Goal: Task Accomplishment & Management: Manage account settings

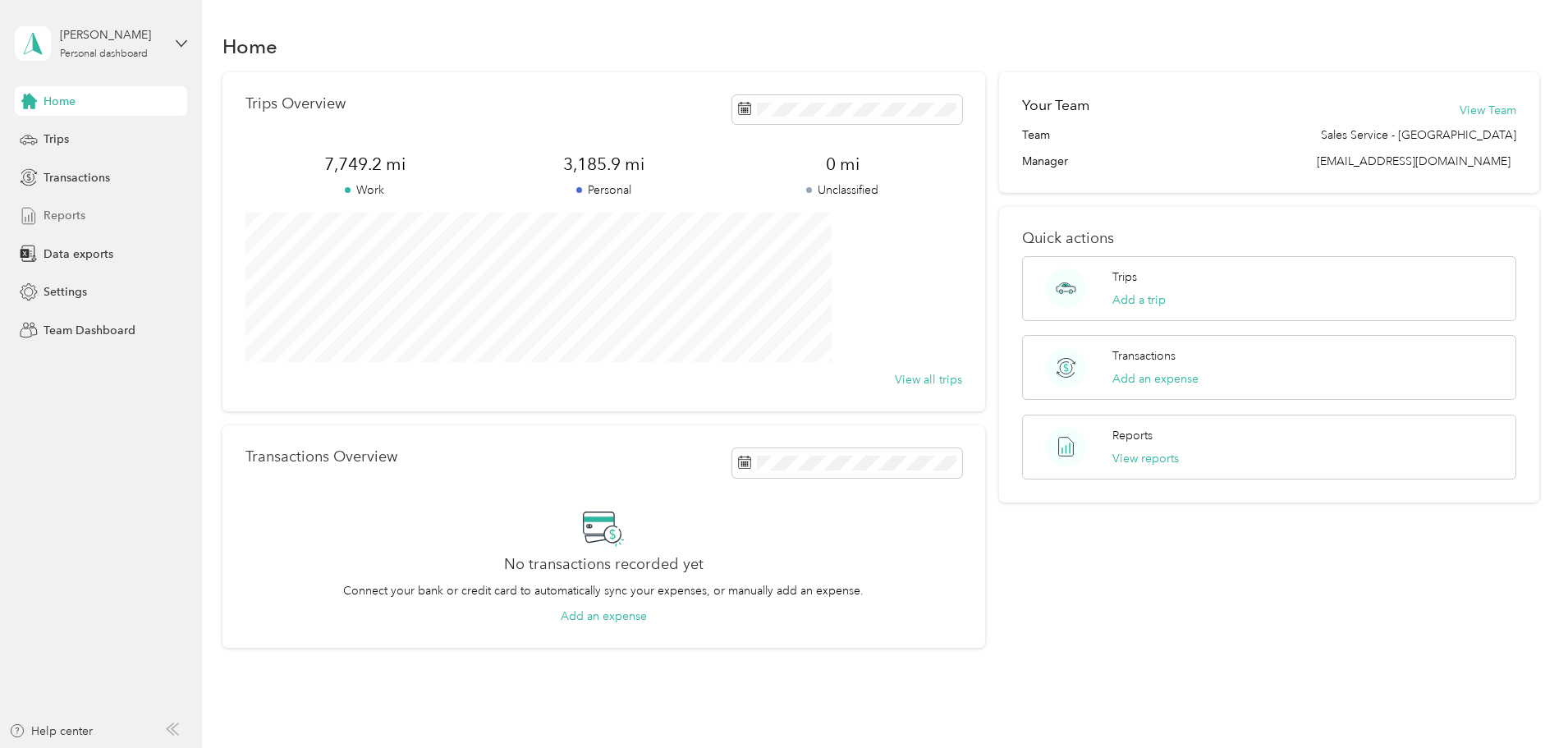
click at [70, 210] on span "Reports" at bounding box center [64, 215] width 42 height 17
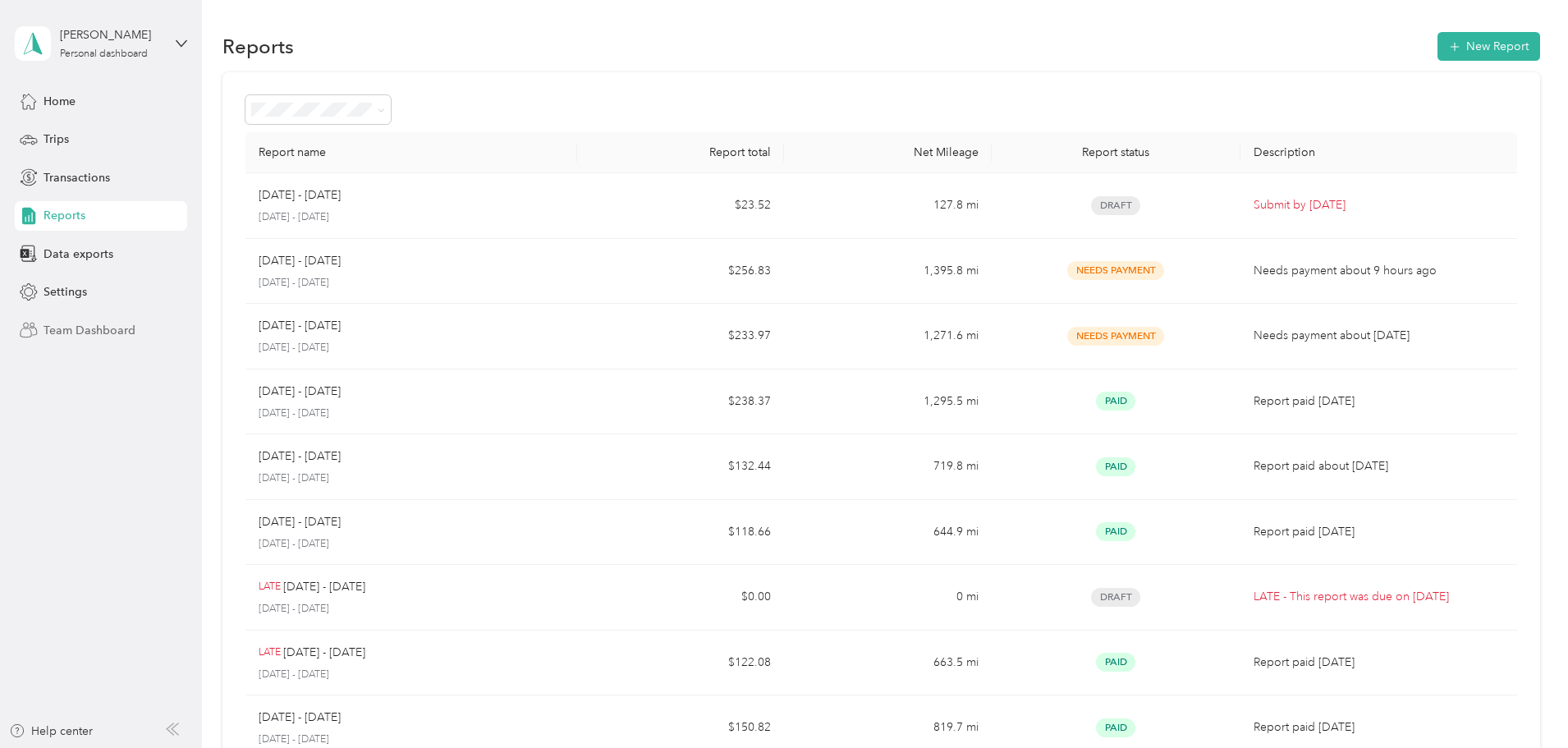
click at [97, 329] on span "Team Dashboard" at bounding box center [89, 330] width 92 height 17
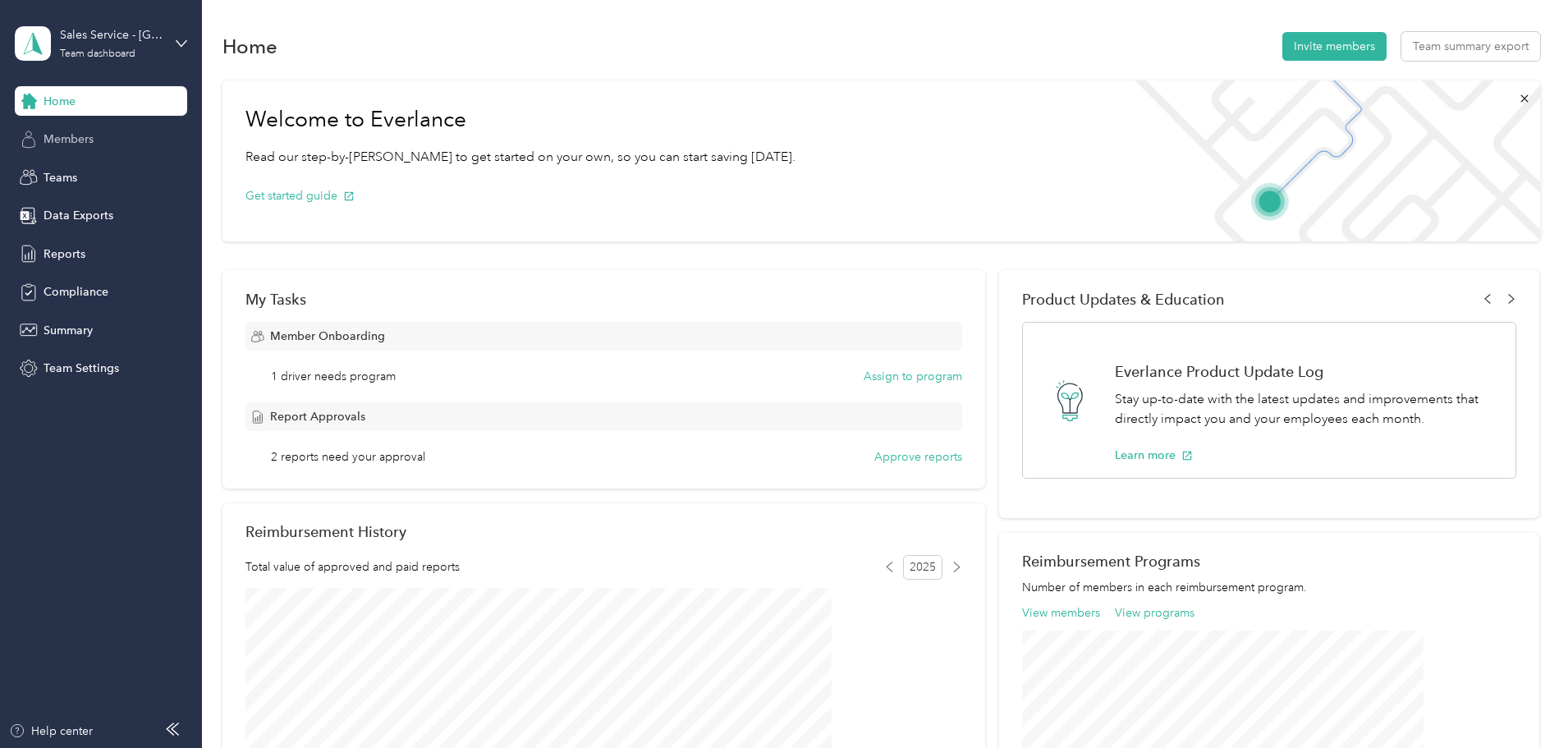
click at [79, 137] on span "Members" at bounding box center [69, 139] width 51 height 17
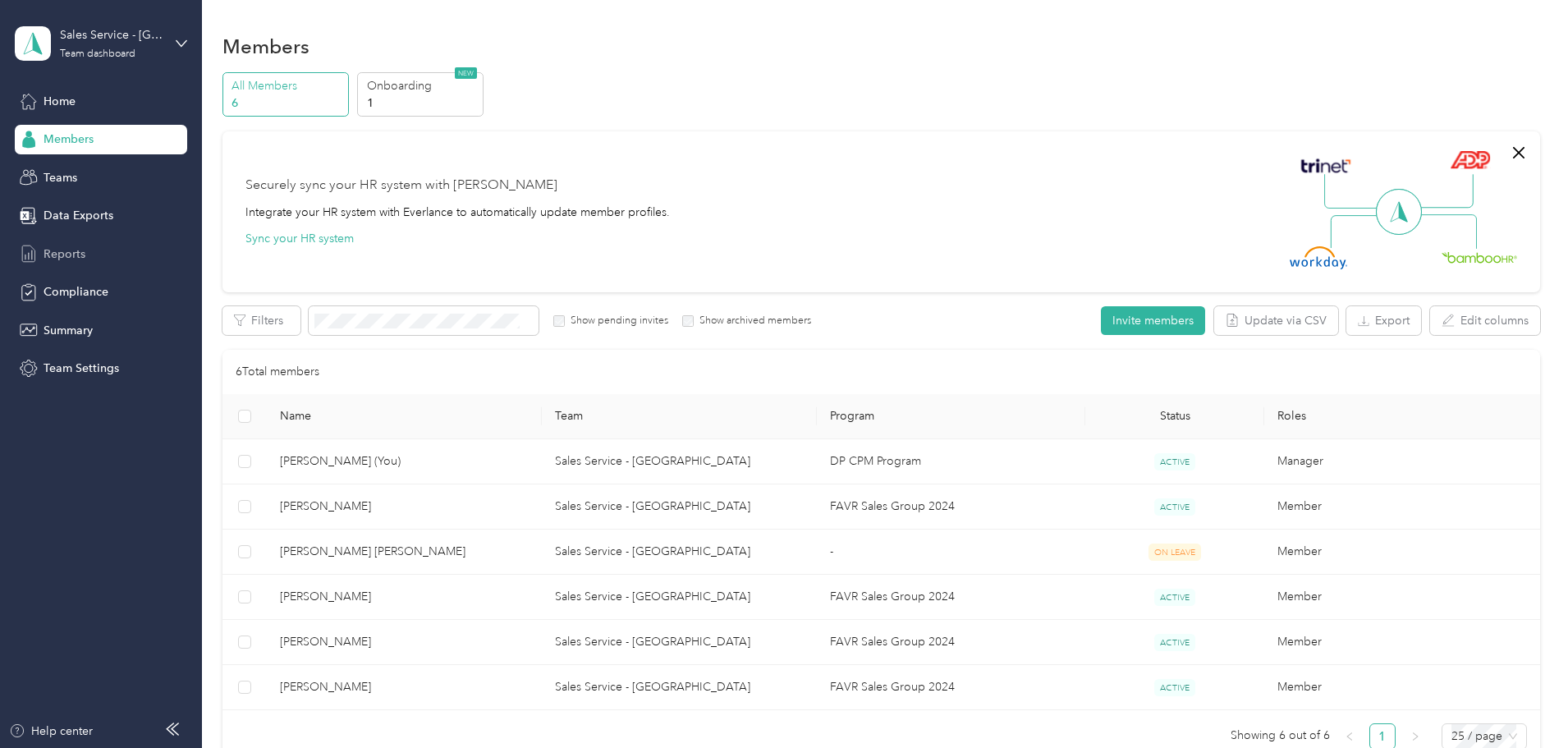
click at [68, 250] on span "Reports" at bounding box center [64, 254] width 42 height 17
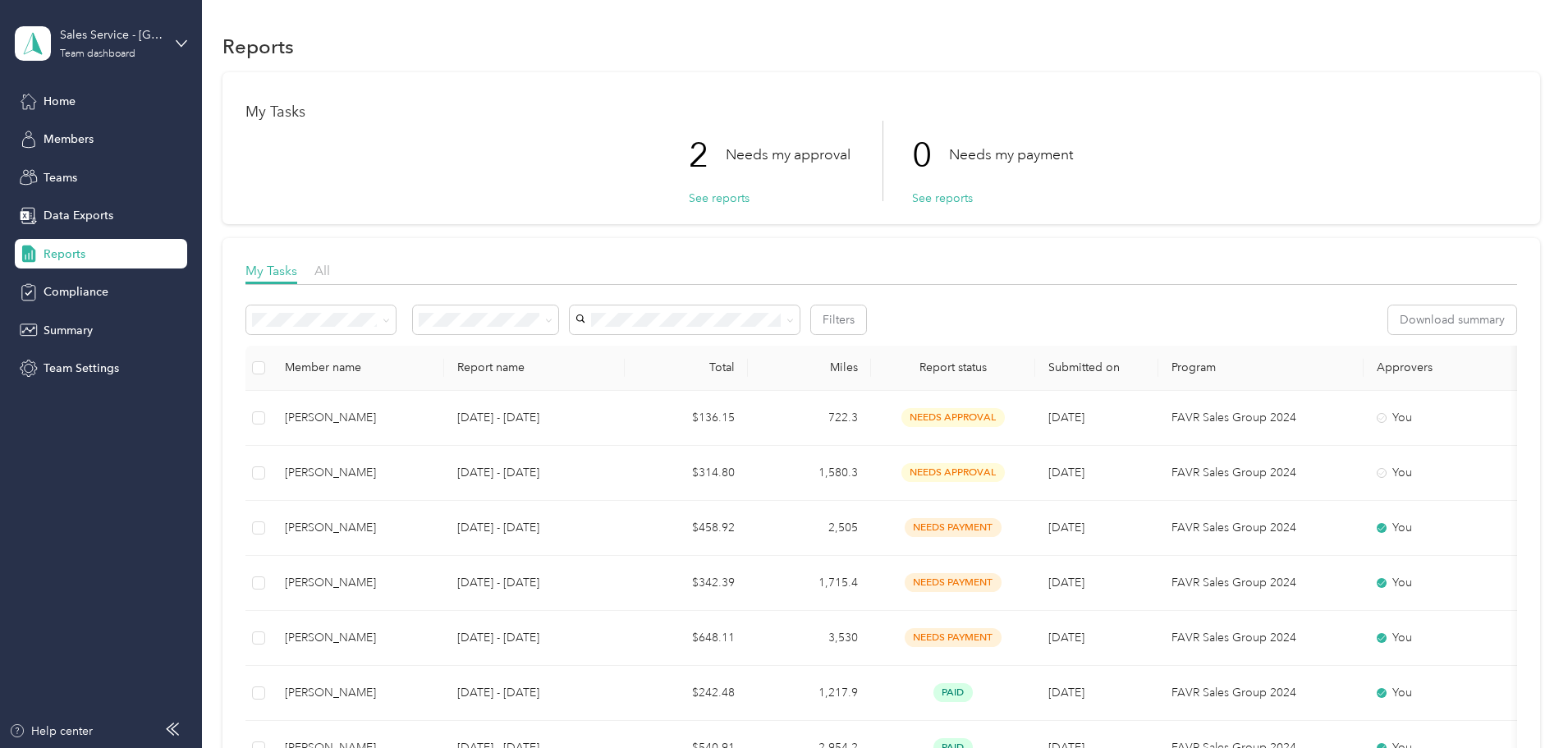
click at [804, 158] on p "Needs my approval" at bounding box center [788, 154] width 125 height 21
click at [701, 201] on button "See reports" at bounding box center [718, 198] width 60 height 17
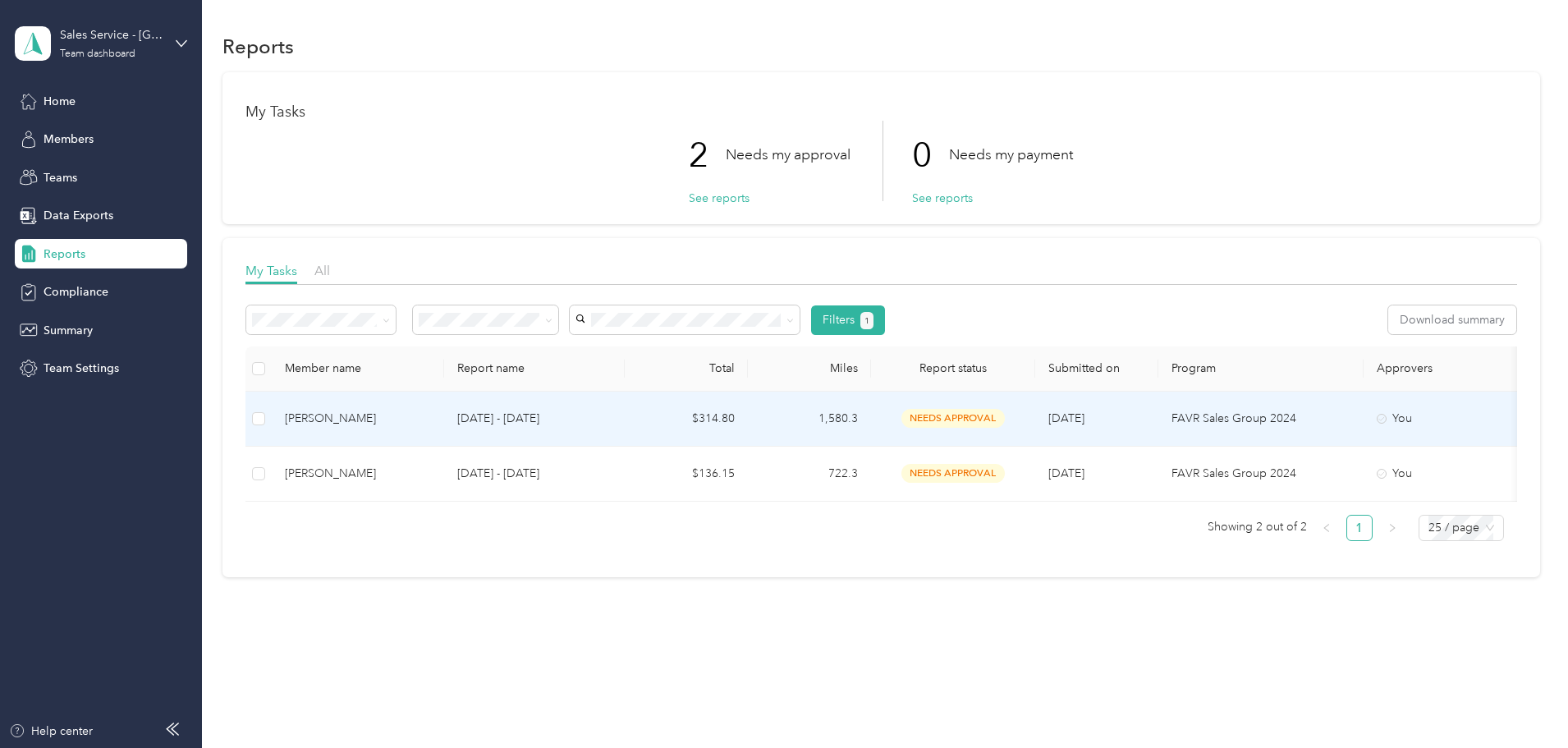
click at [431, 423] on div "[PERSON_NAME]" at bounding box center [358, 419] width 146 height 18
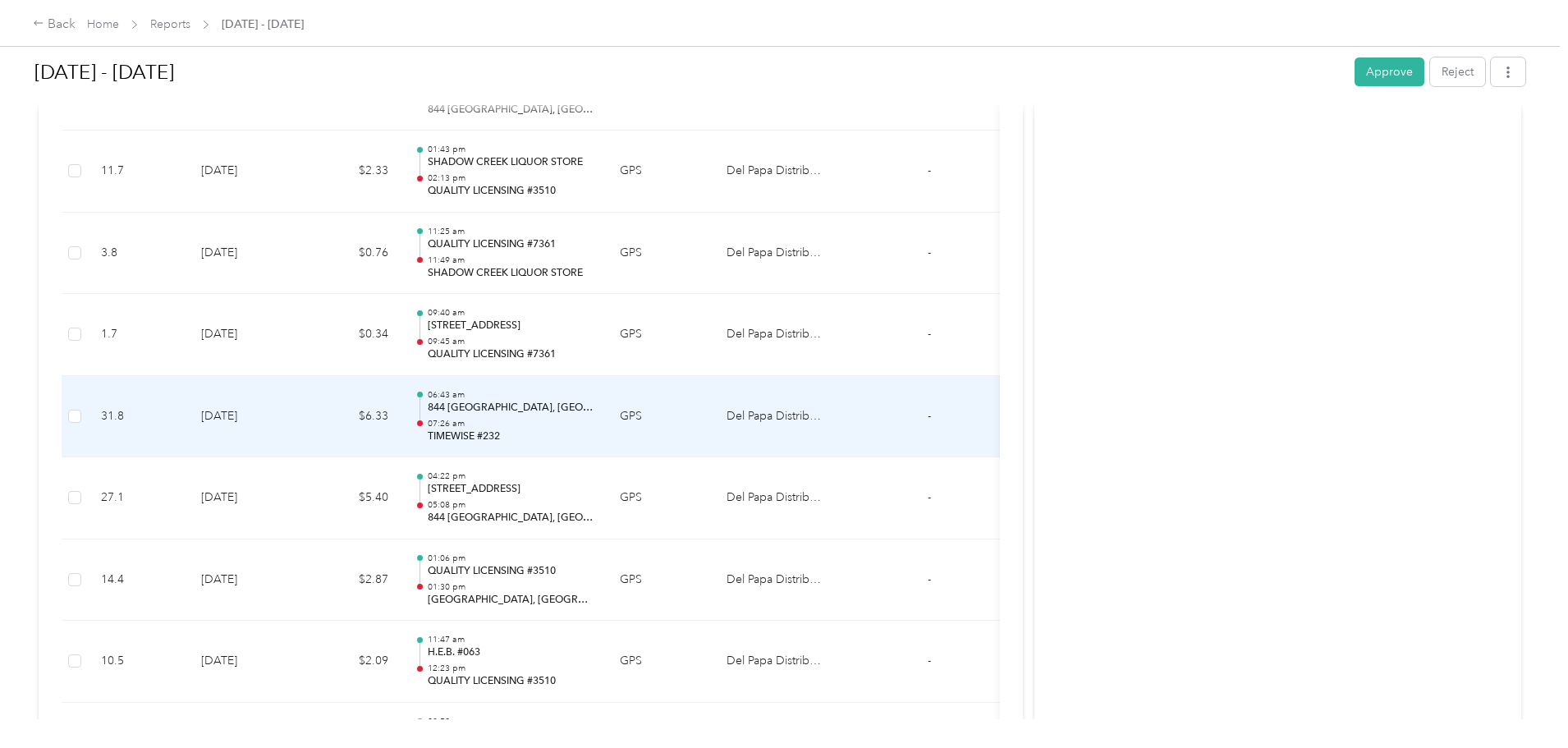
scroll to position [1888, 0]
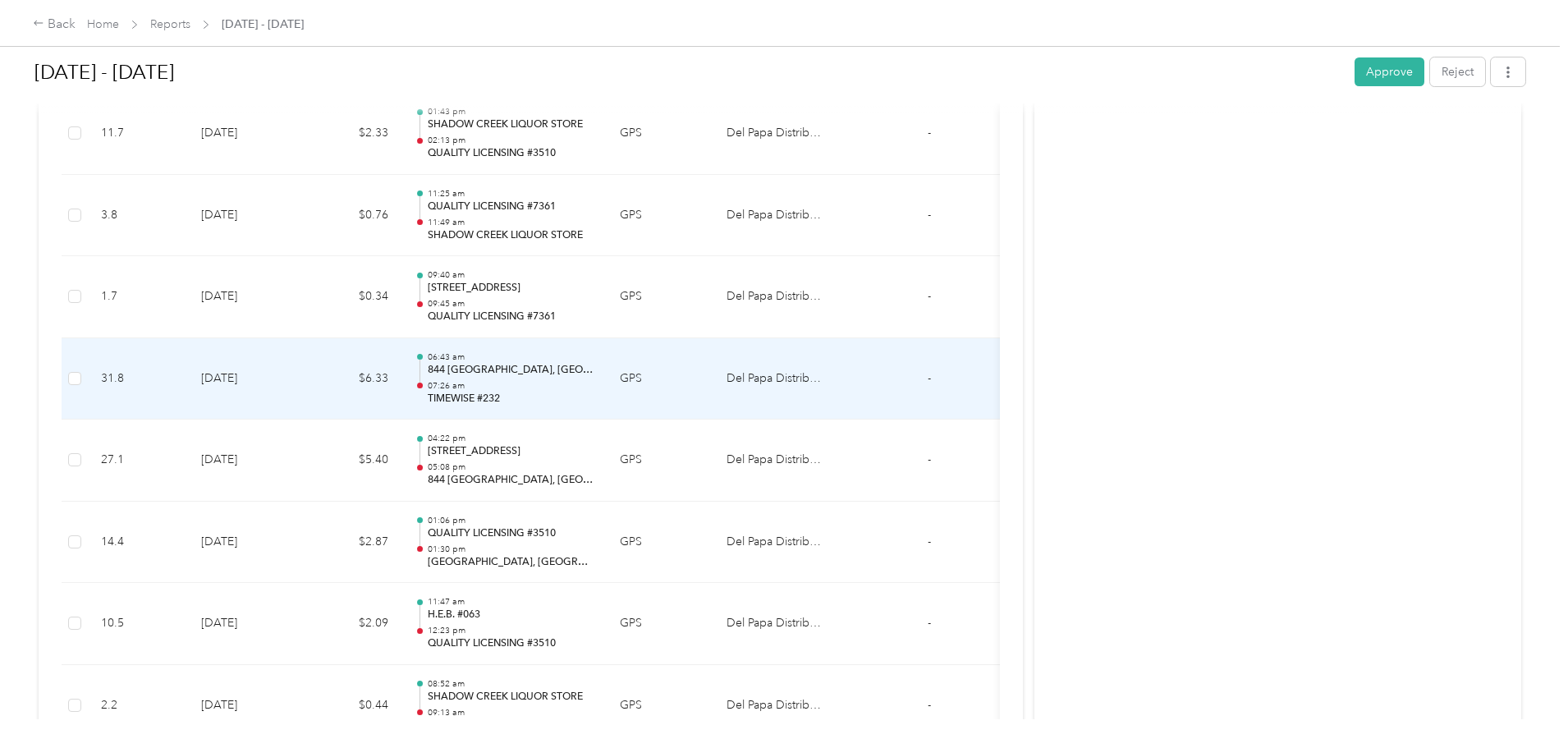
click at [594, 380] on p "07:26 am" at bounding box center [511, 385] width 166 height 12
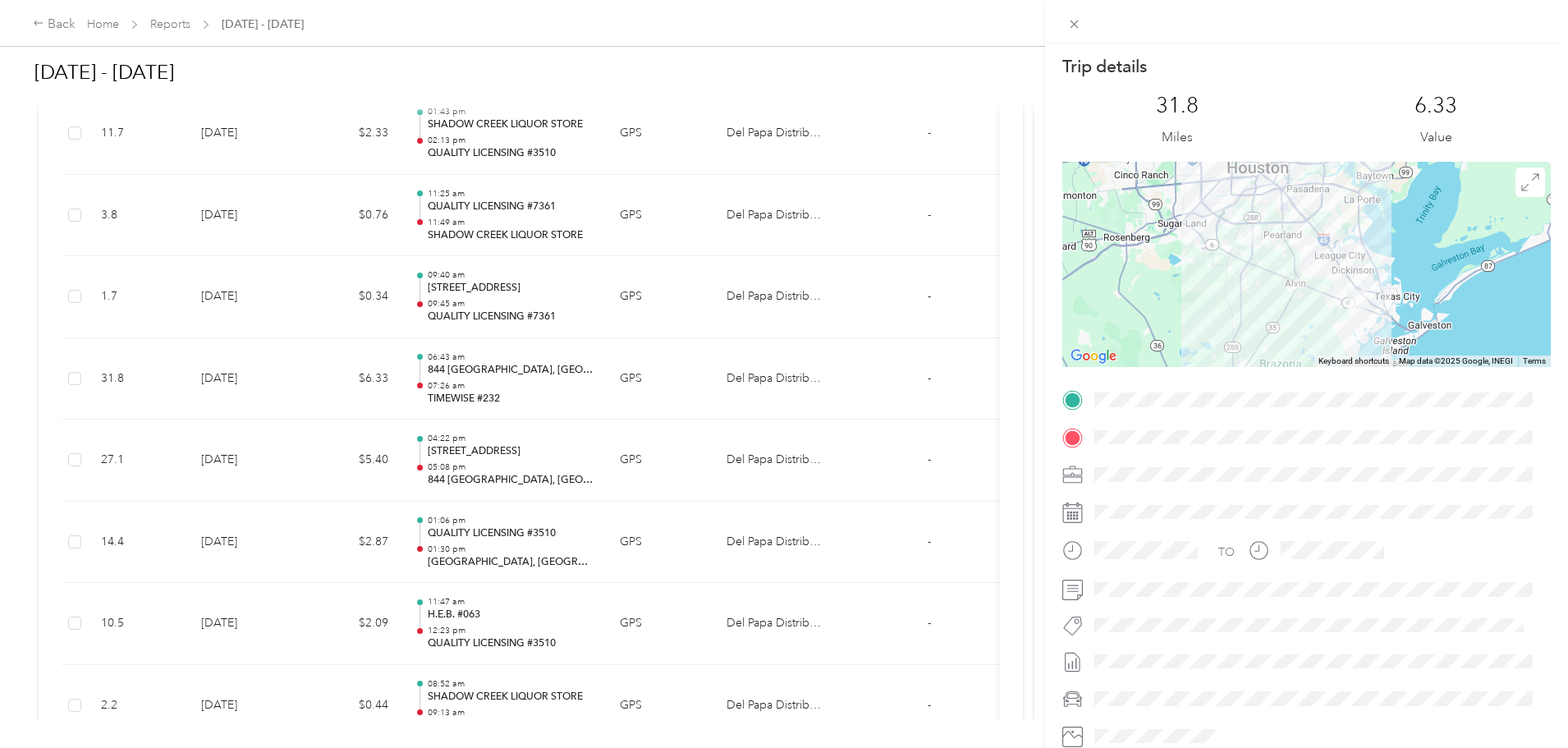
click at [708, 491] on div "Trip details This trip cannot be edited because it is either under review, appr…" at bounding box center [784, 374] width 1568 height 748
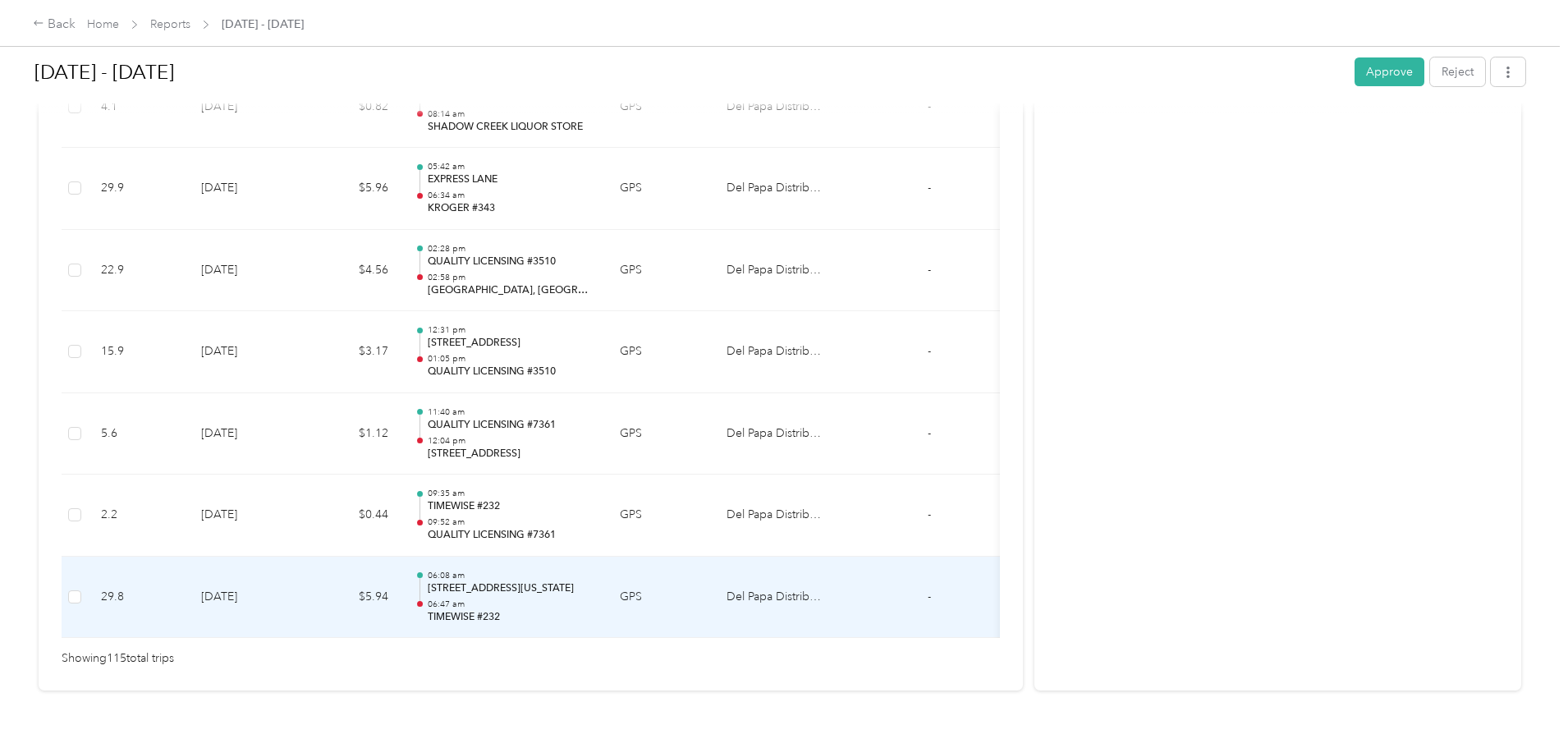
scroll to position [9320, 0]
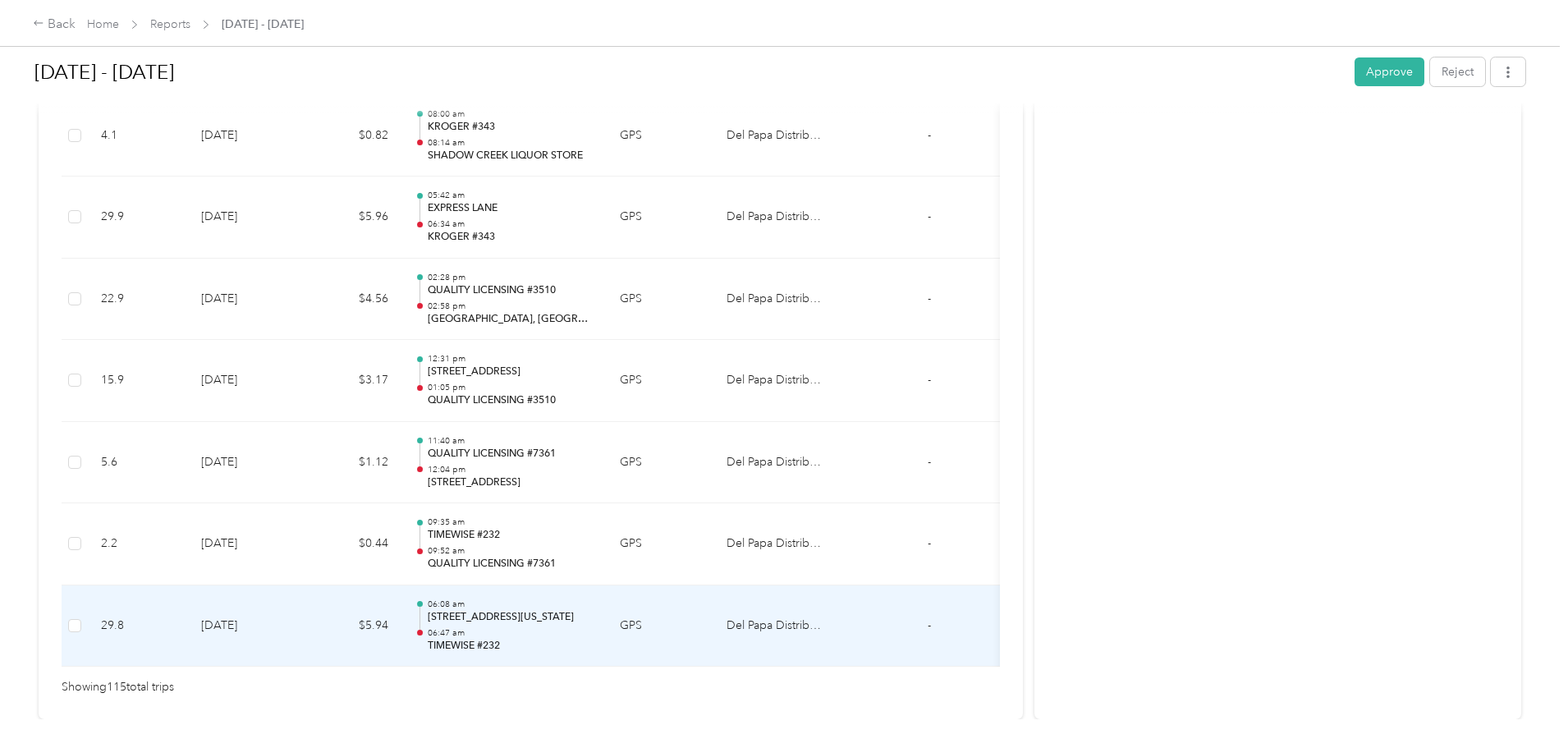
click at [594, 622] on p "[STREET_ADDRESS][US_STATE]" at bounding box center [511, 617] width 166 height 14
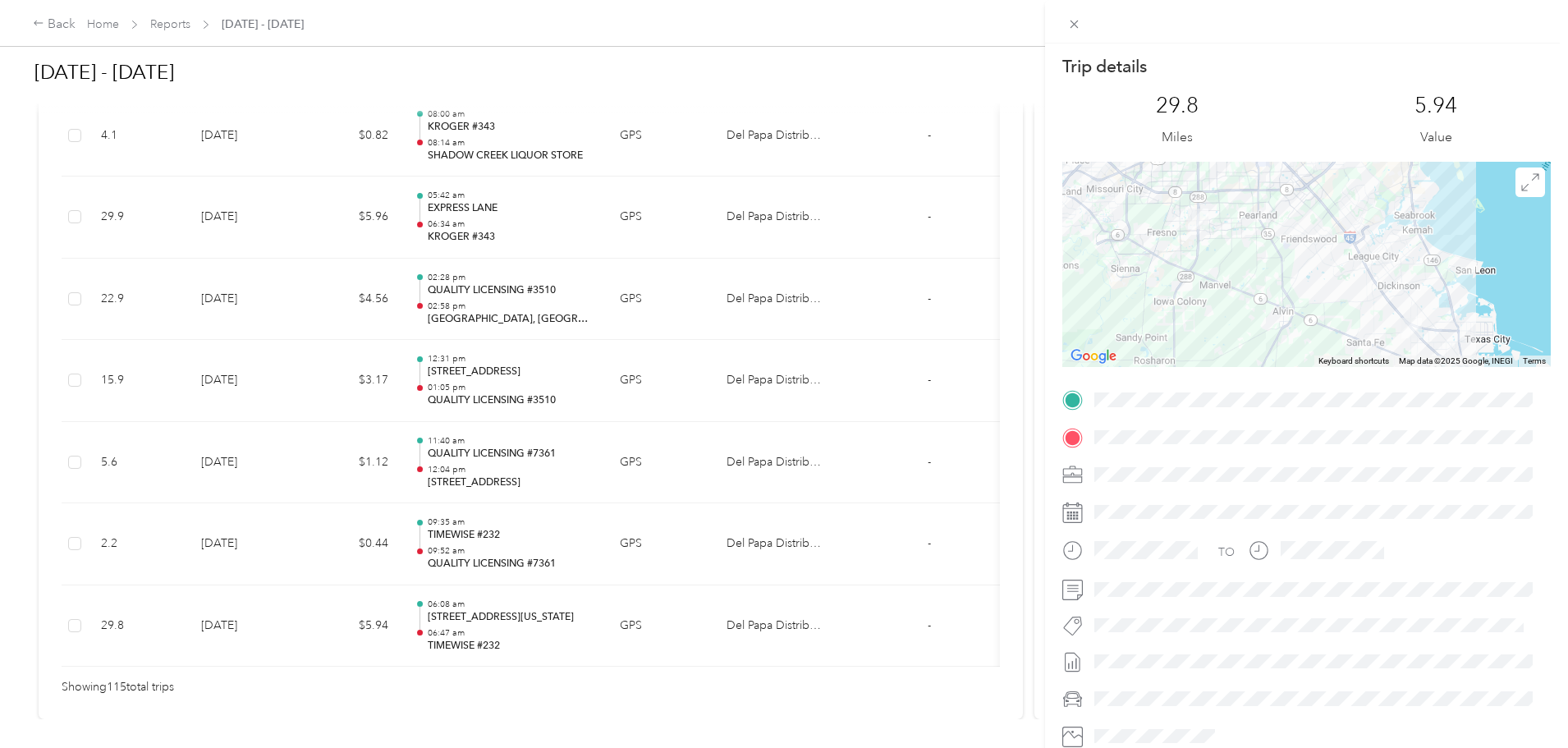
click at [600, 550] on div "Trip details This trip cannot be edited because it is either under review, appr…" at bounding box center [784, 374] width 1568 height 748
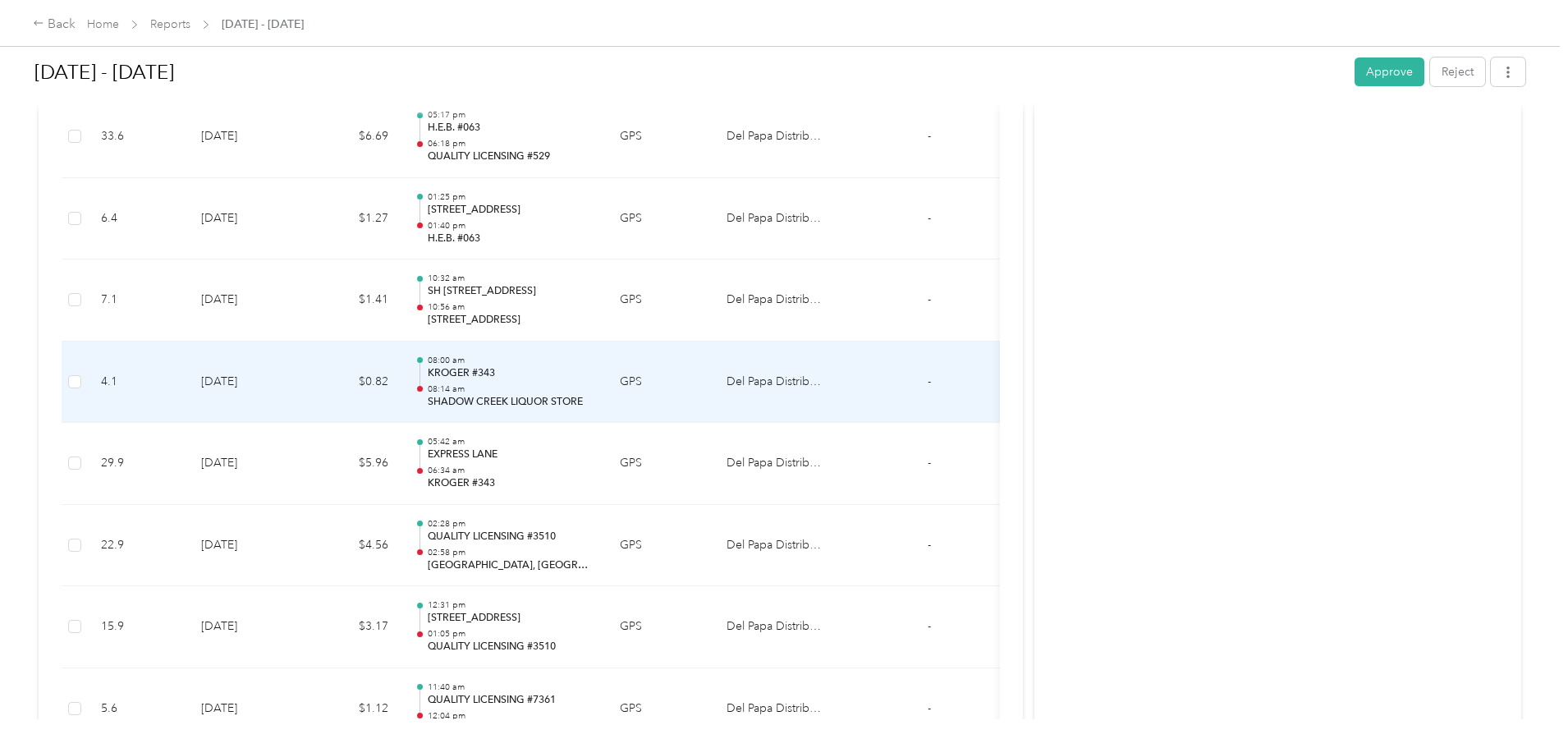
scroll to position [8991, 0]
click at [594, 386] on p "10:56 am" at bounding box center [511, 389] width 166 height 12
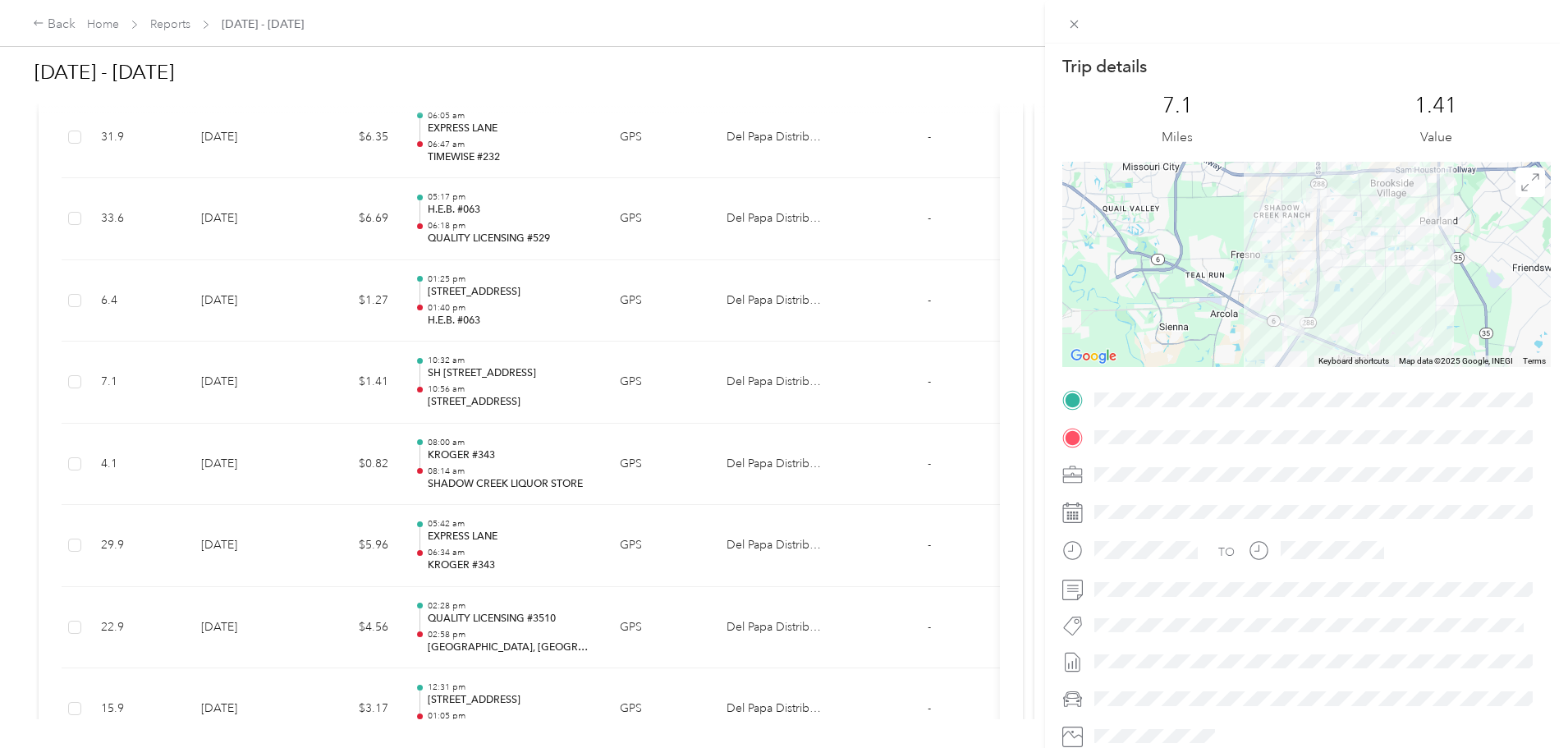
click at [640, 337] on div "Trip details This trip cannot be edited because it is either under review, appr…" at bounding box center [784, 374] width 1568 height 748
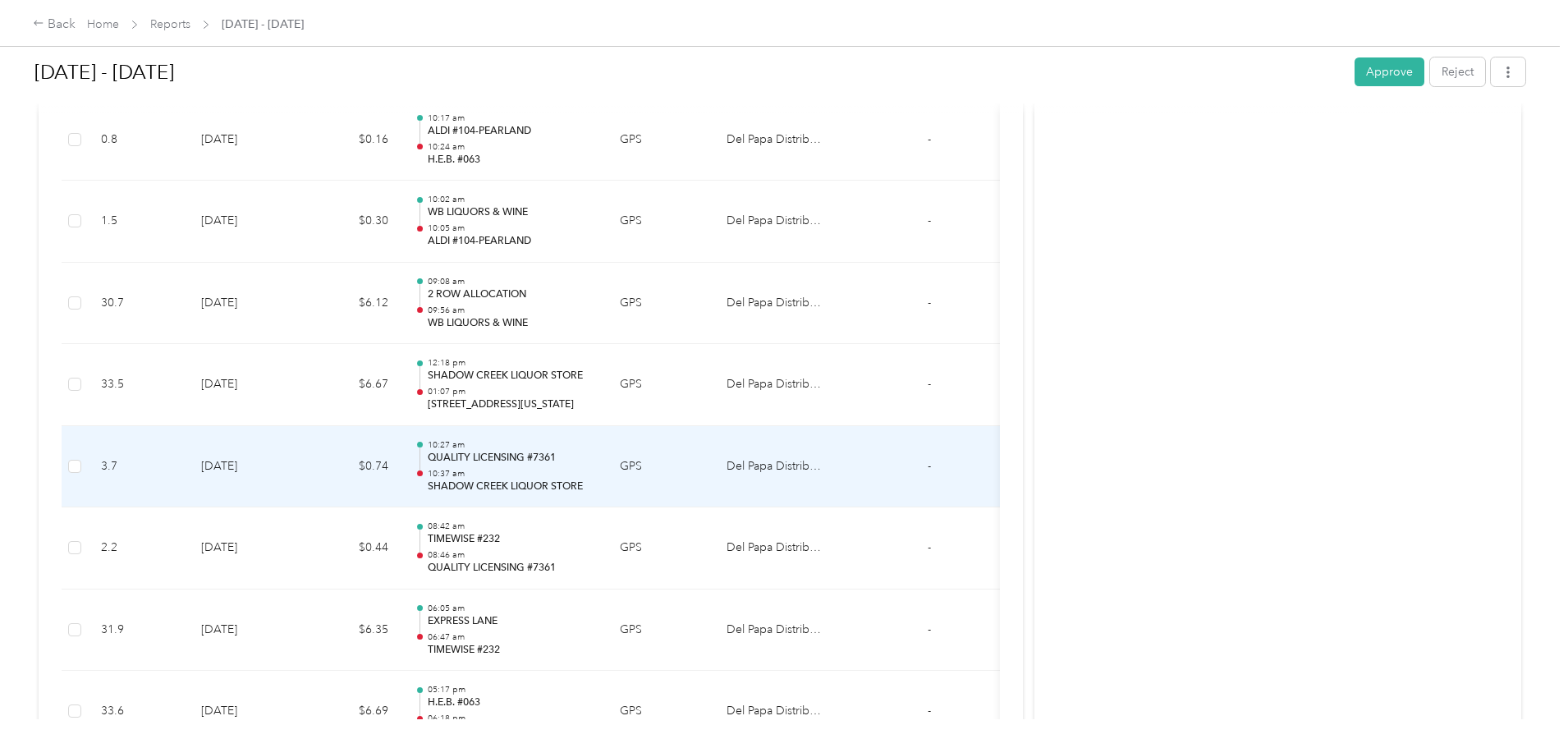
scroll to position [8417, 0]
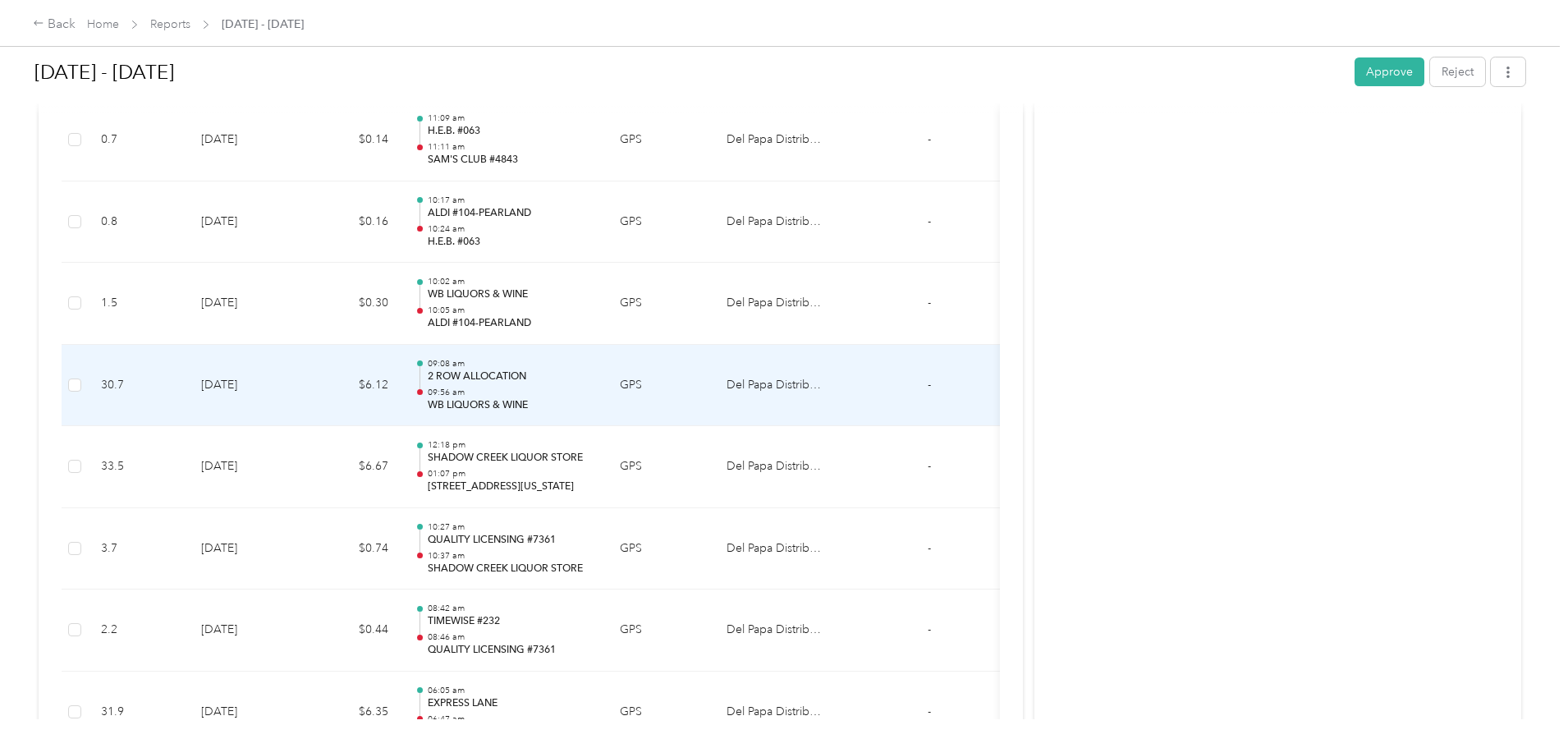
click at [594, 390] on p "09:56 am" at bounding box center [511, 392] width 166 height 12
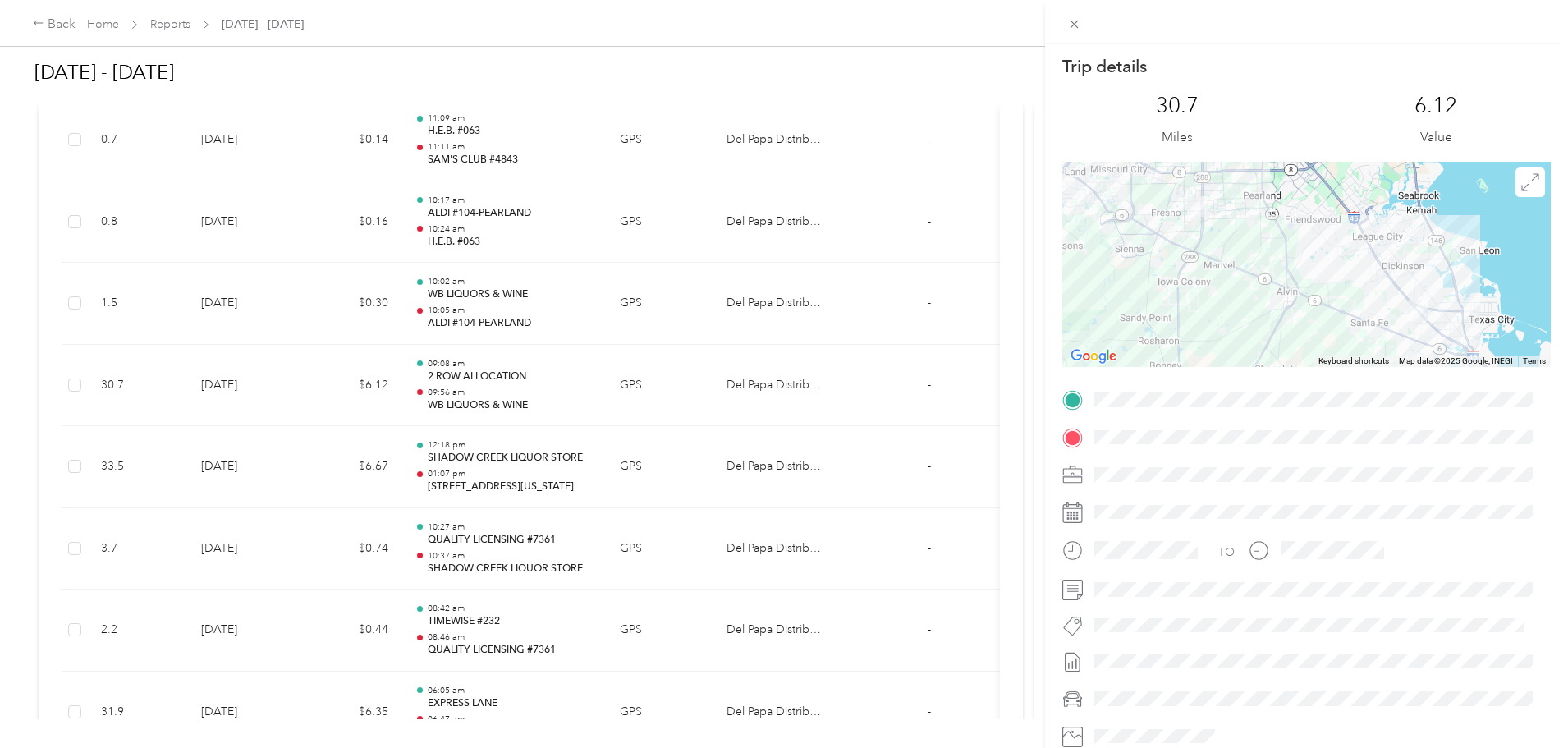
click at [686, 382] on div "Trip details This trip cannot be edited because it is either under review, appr…" at bounding box center [784, 374] width 1568 height 748
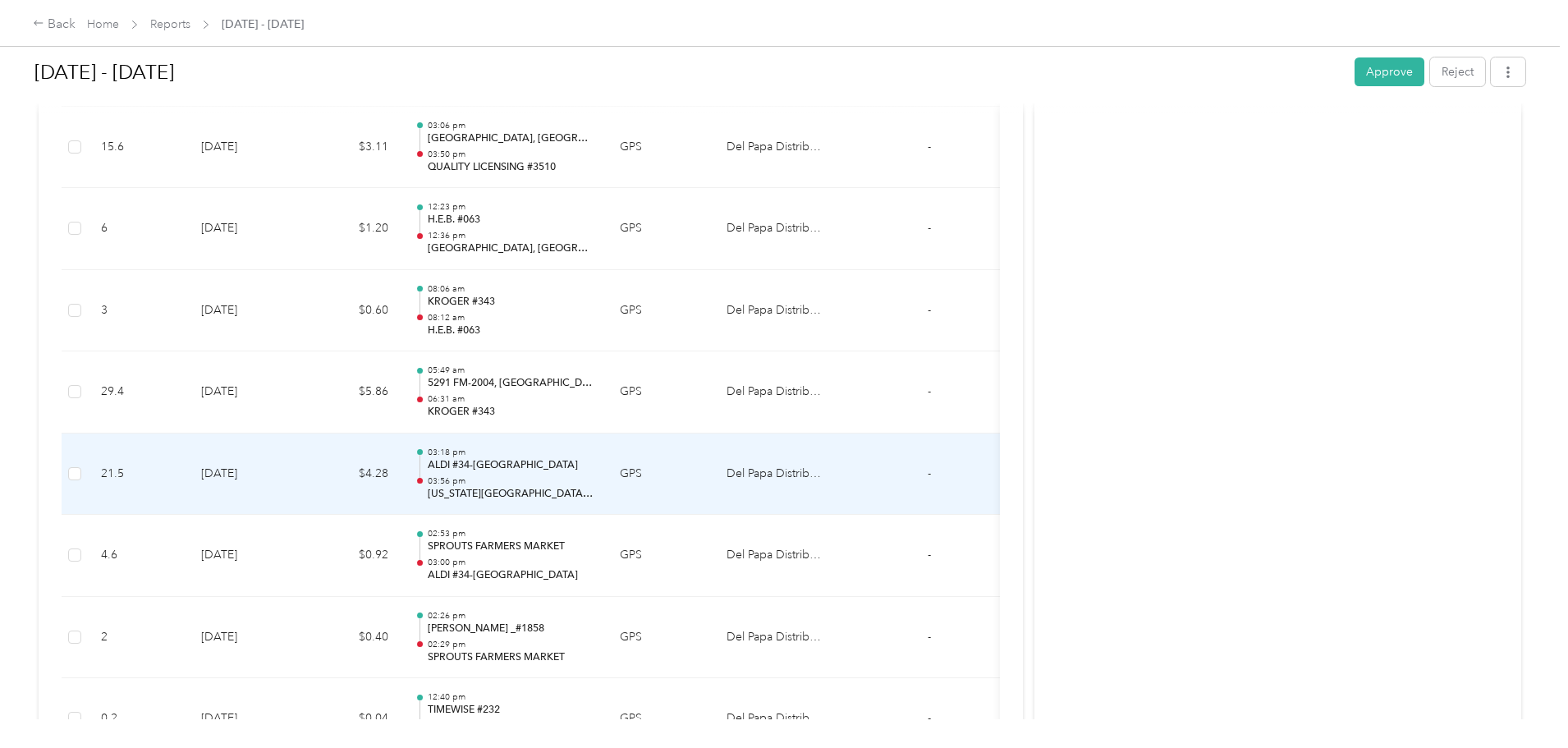
scroll to position [7595, 0]
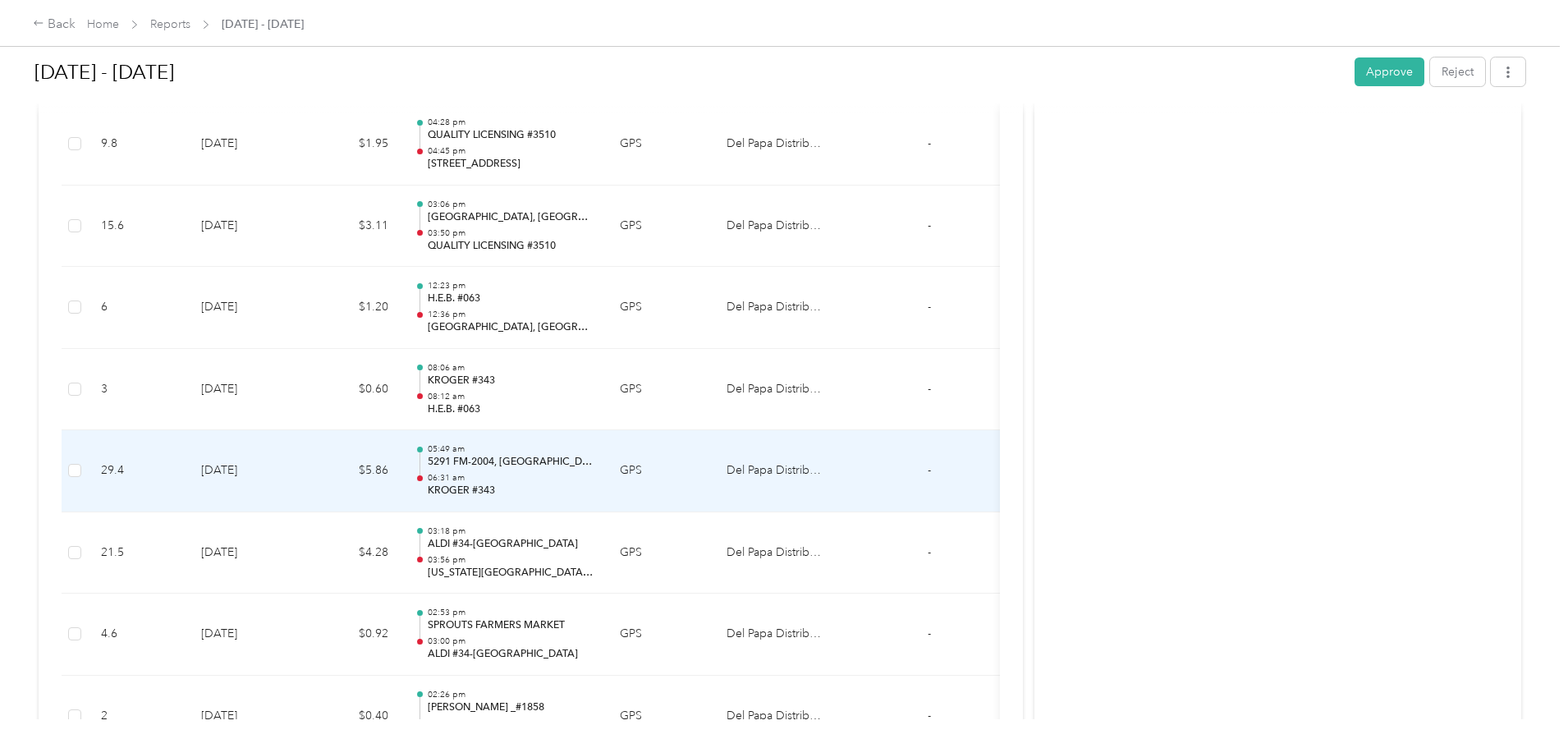
click at [593, 466] on p "5291 FM-2004, [GEOGRAPHIC_DATA], [GEOGRAPHIC_DATA]" at bounding box center [511, 462] width 166 height 14
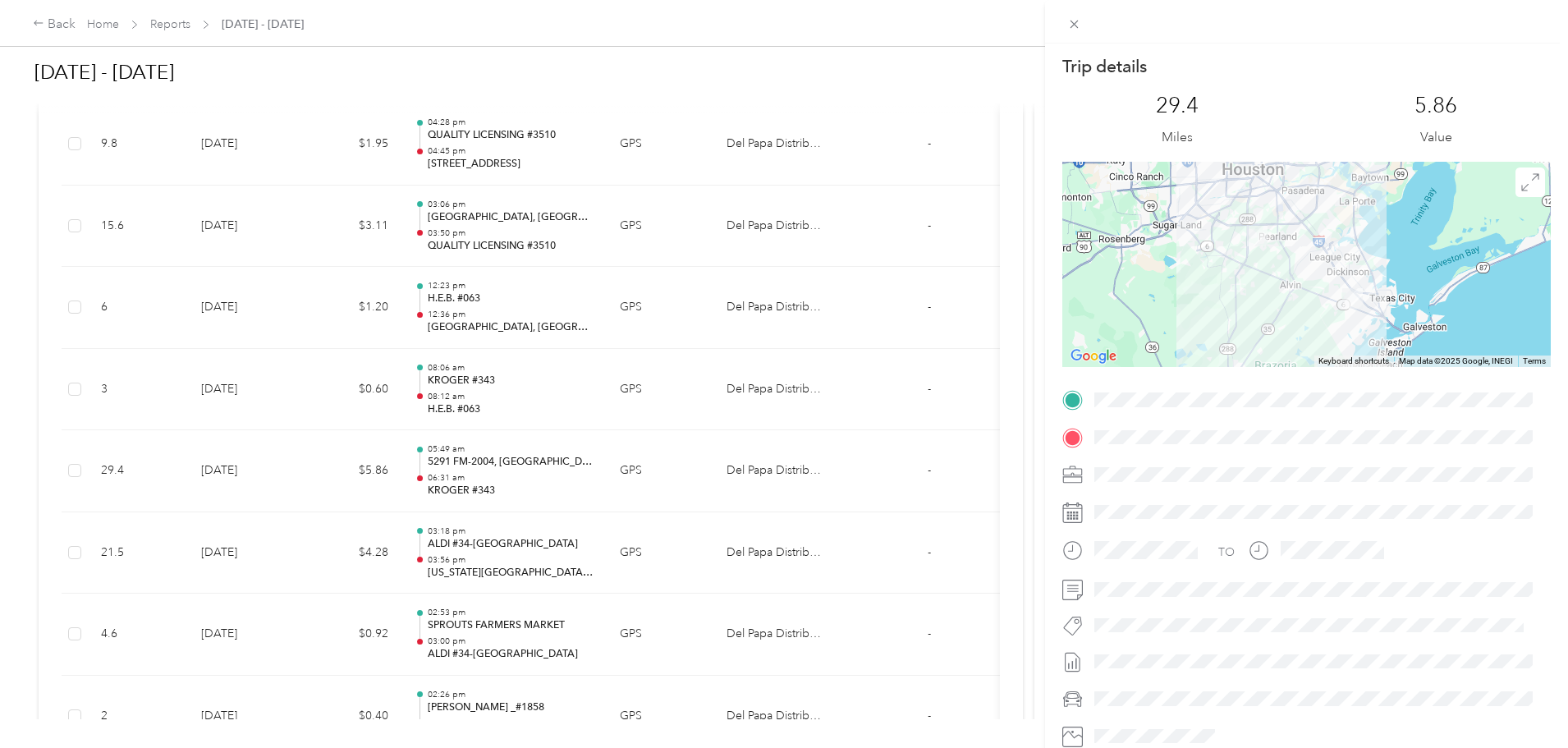
click at [610, 471] on div "Trip details This trip cannot be edited because it is either under review, appr…" at bounding box center [784, 374] width 1568 height 748
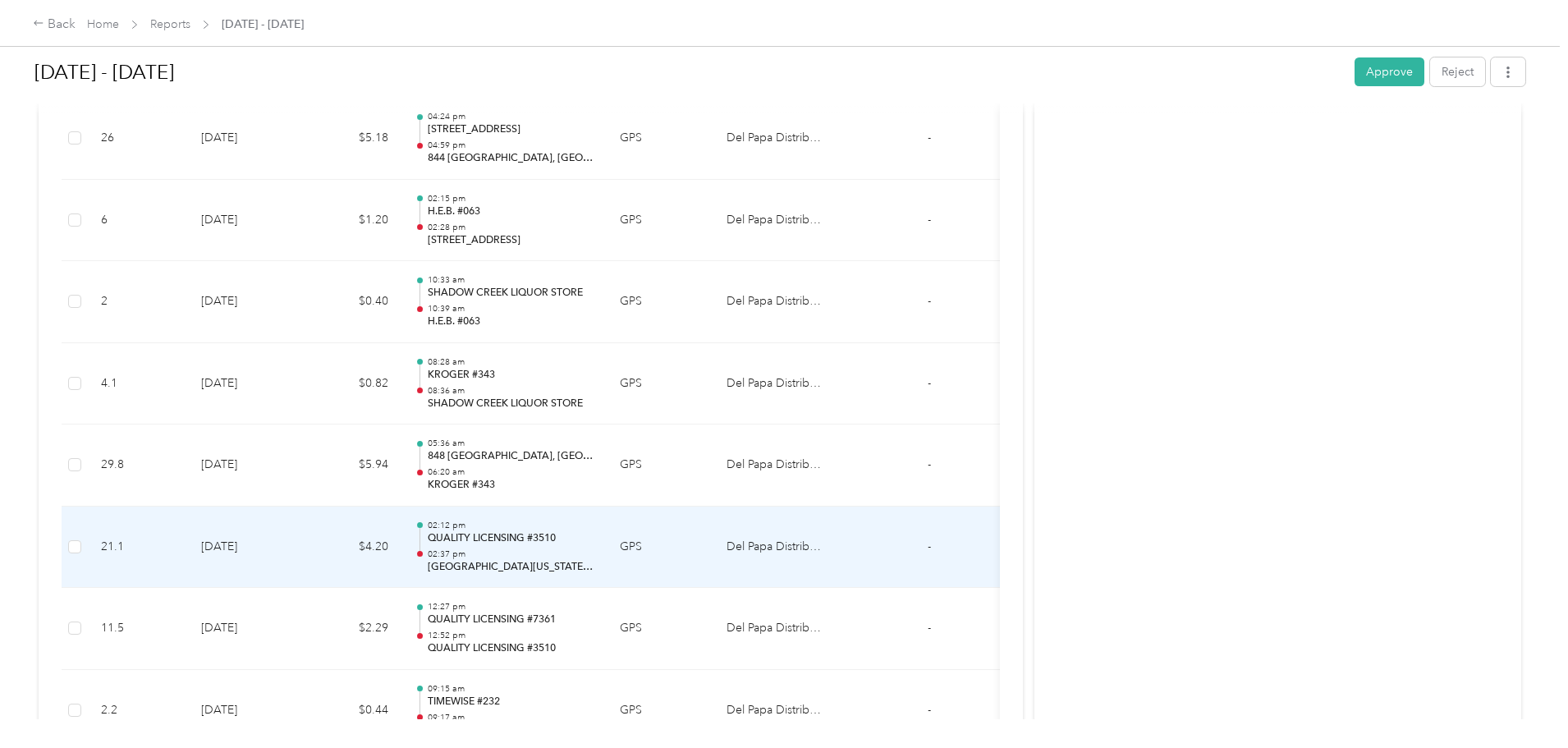
scroll to position [6775, 0]
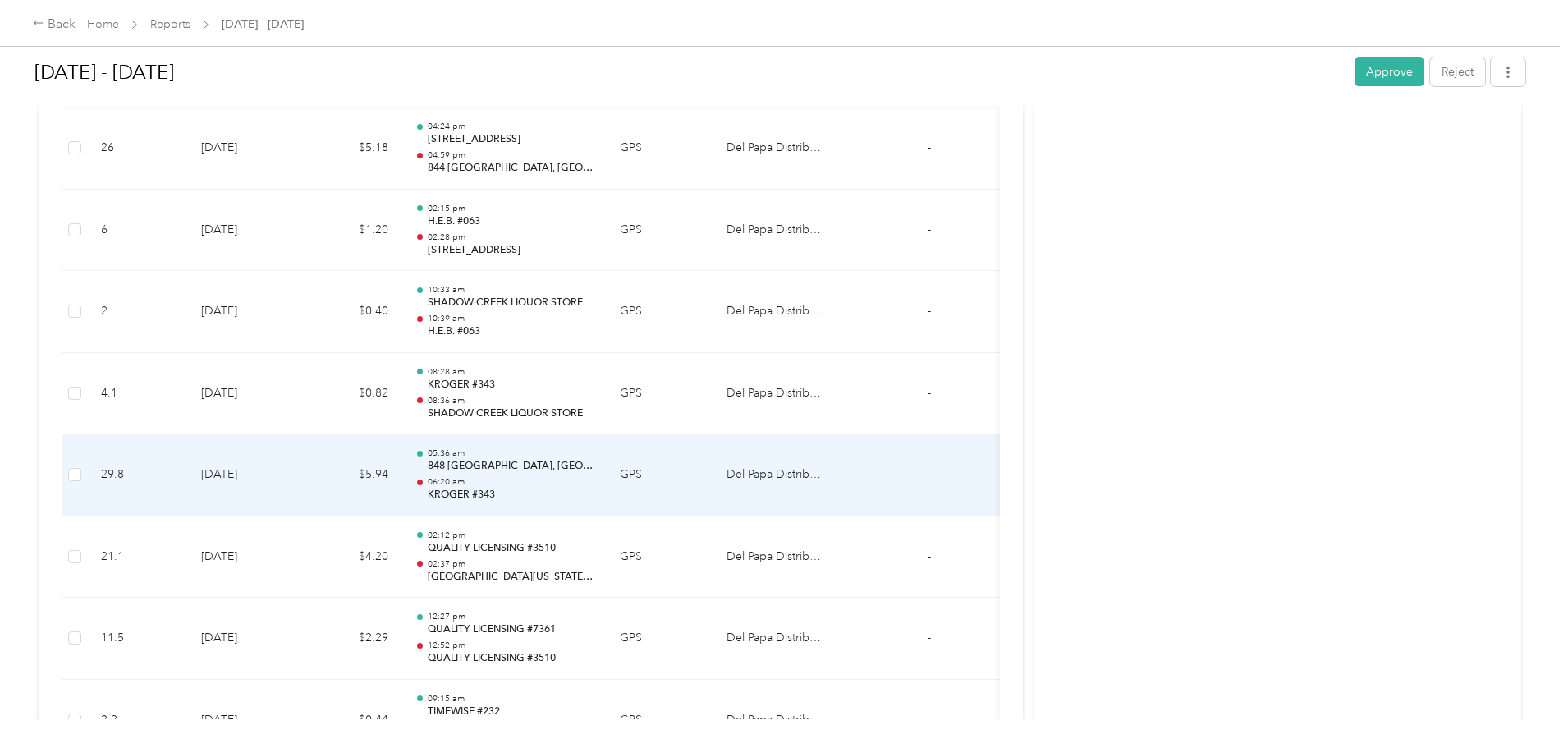
click at [594, 473] on p "848 [GEOGRAPHIC_DATA], [GEOGRAPHIC_DATA], [GEOGRAPHIC_DATA]" at bounding box center [511, 466] width 166 height 14
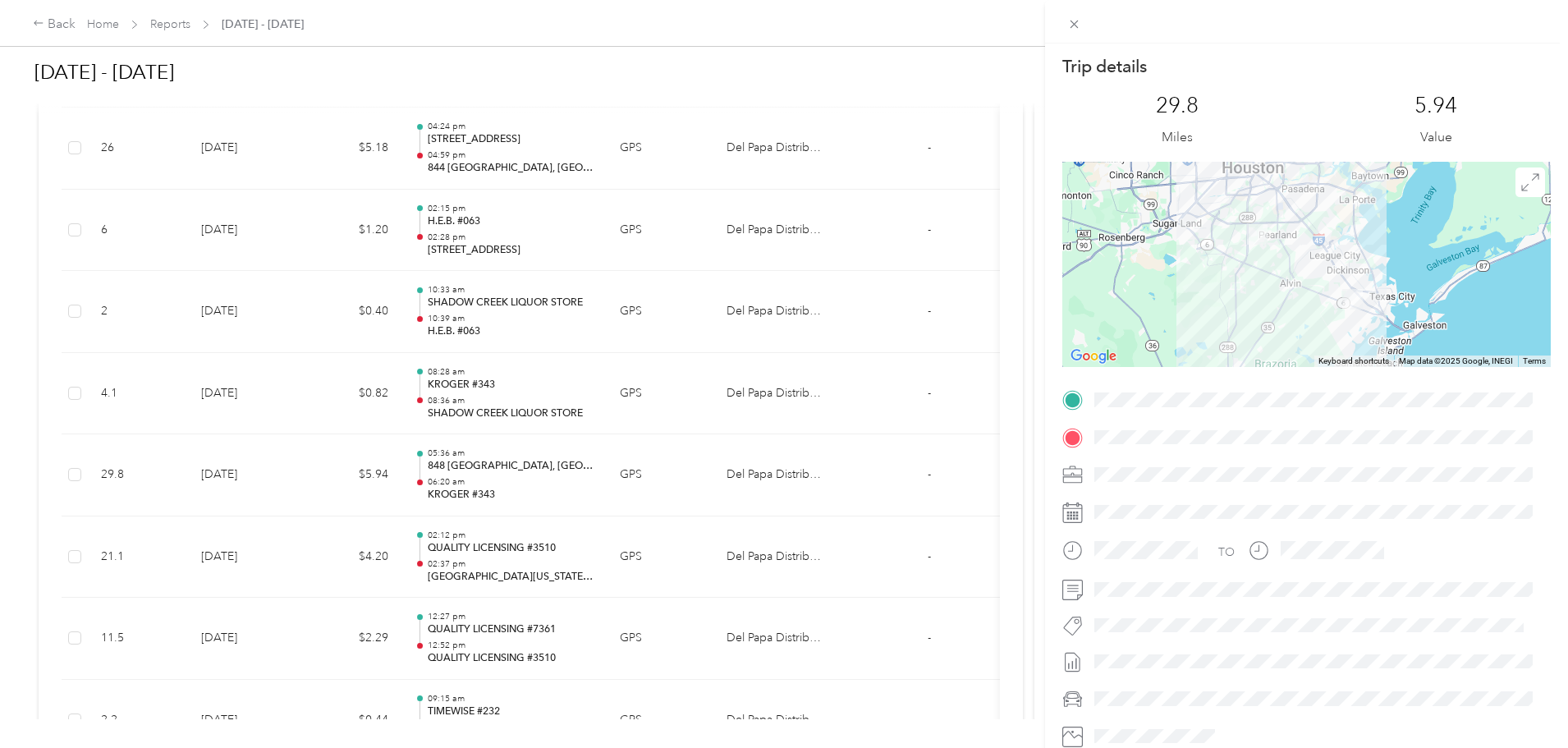
click at [669, 392] on div "Trip details This trip cannot be edited because it is either under review, appr…" at bounding box center [784, 374] width 1568 height 748
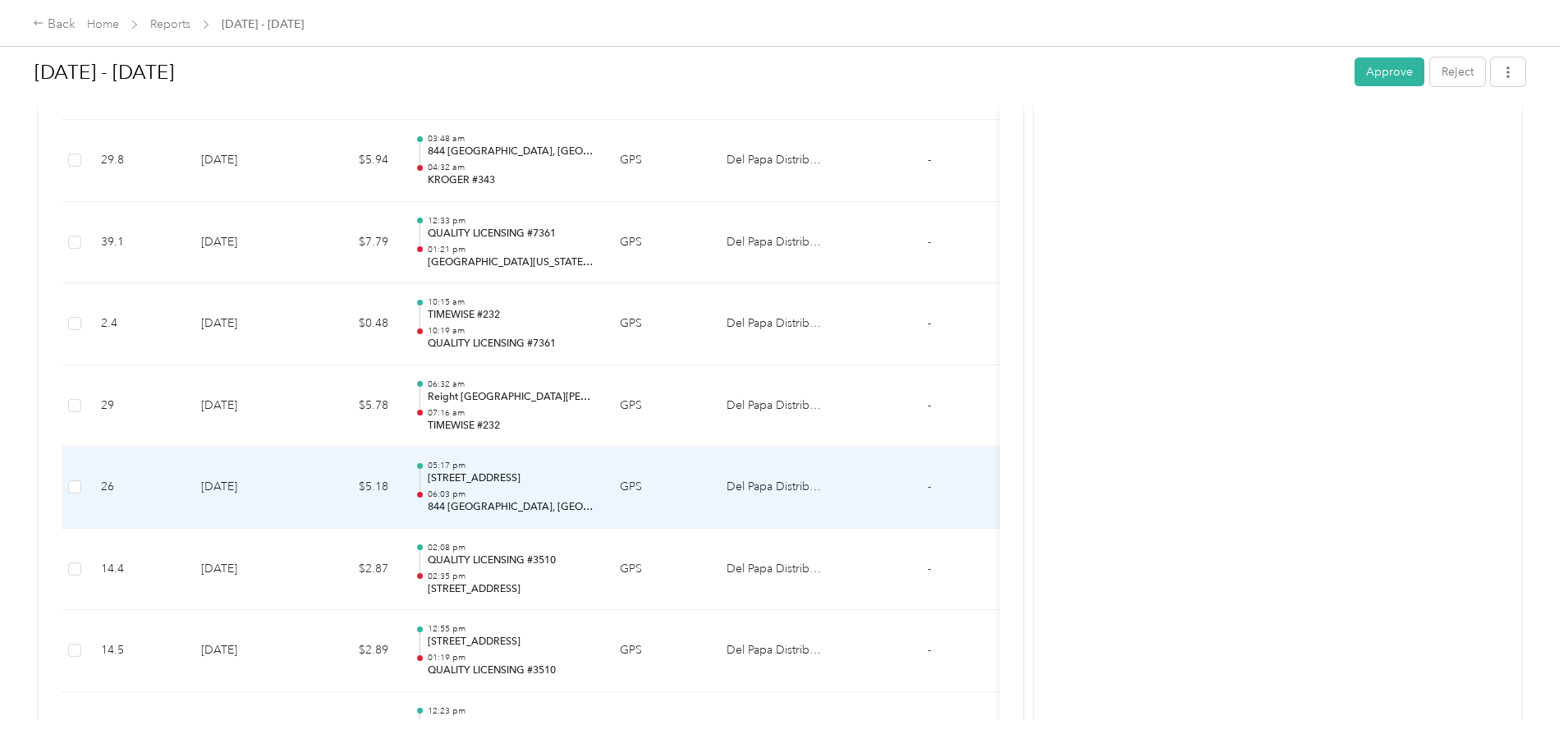
scroll to position [4887, 0]
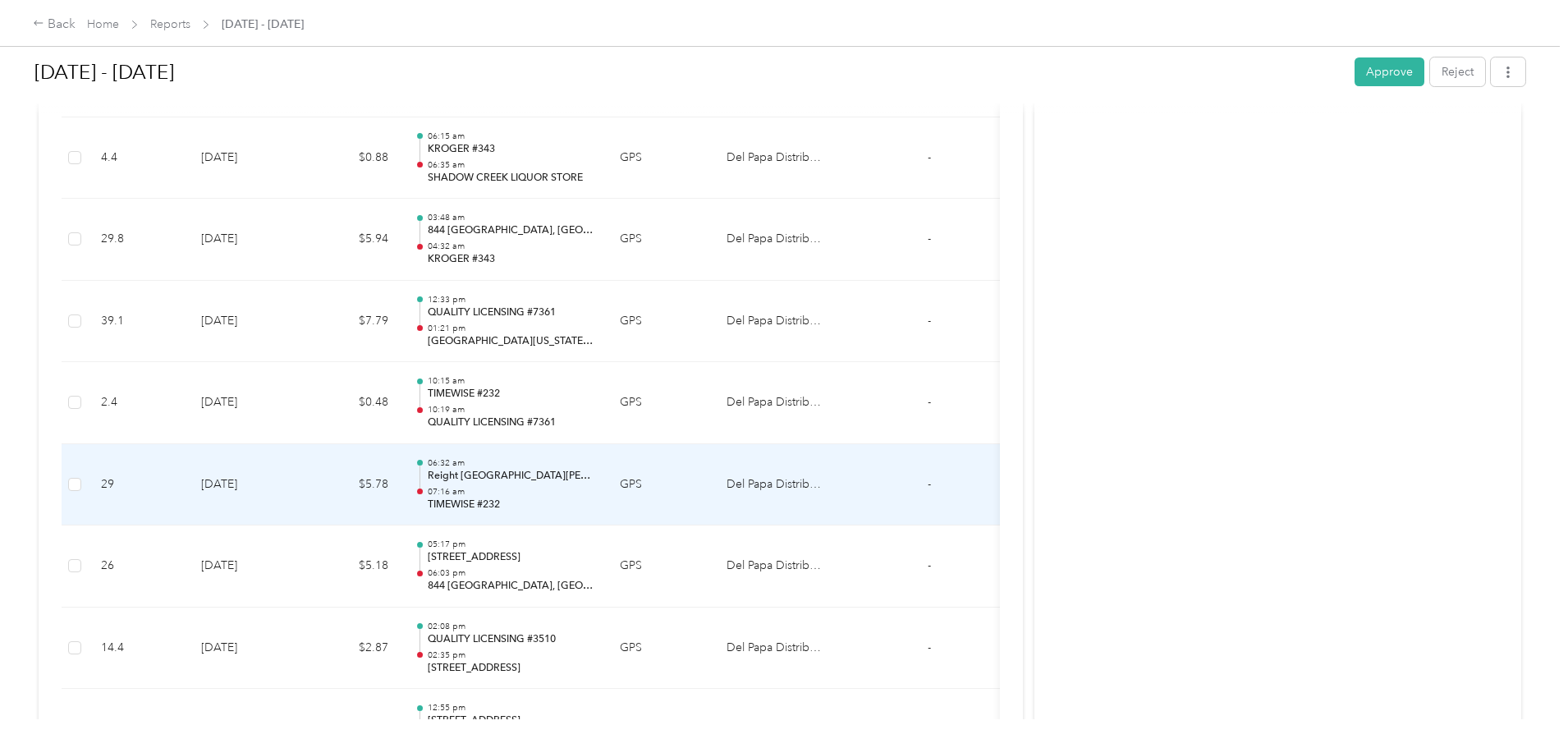
click at [587, 483] on p "Reight [GEOGRAPHIC_DATA][PERSON_NAME], [GEOGRAPHIC_DATA][US_STATE], [GEOGRAPHIC…" at bounding box center [511, 476] width 166 height 14
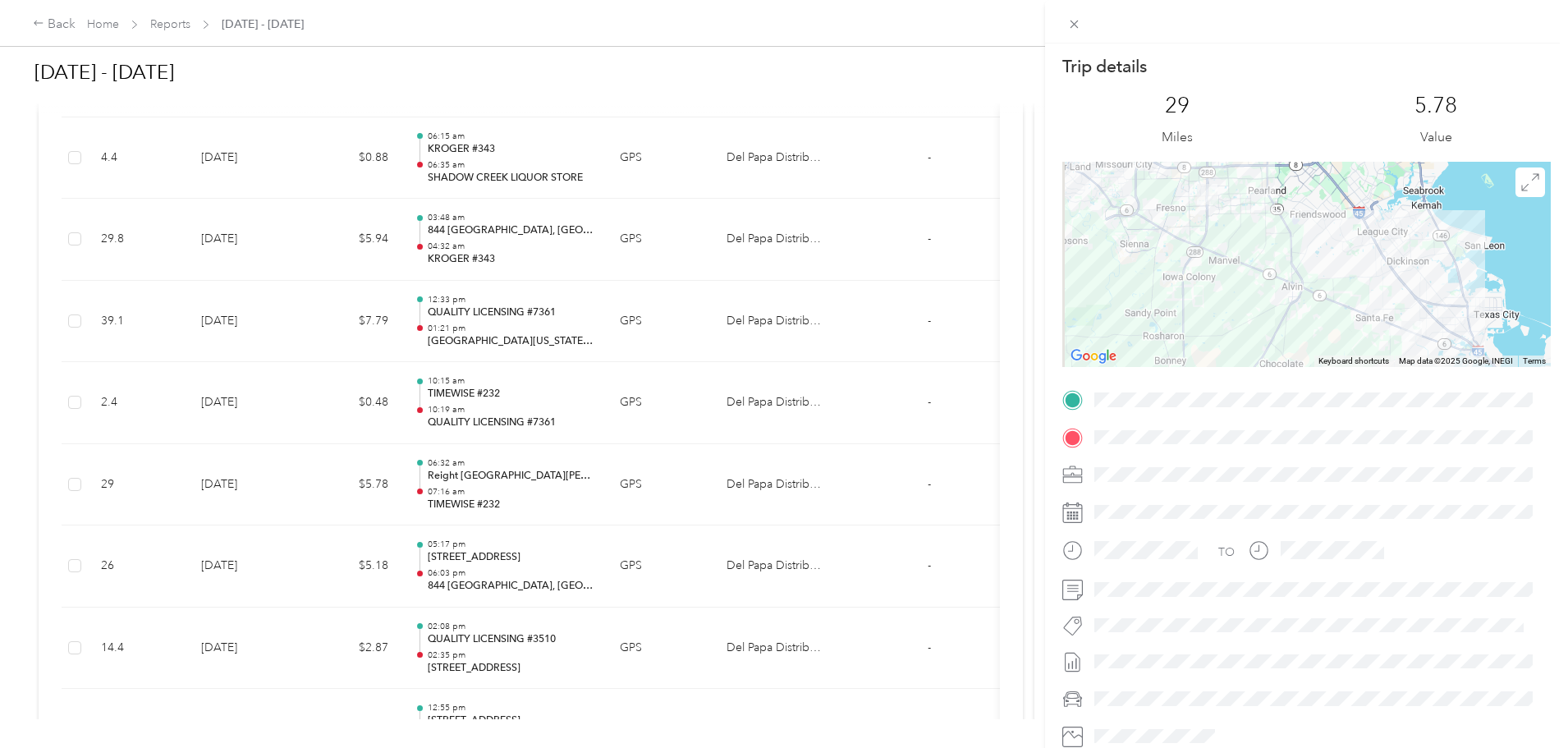
click at [628, 417] on div "Trip details This trip cannot be edited because it is either under review, appr…" at bounding box center [784, 374] width 1568 height 748
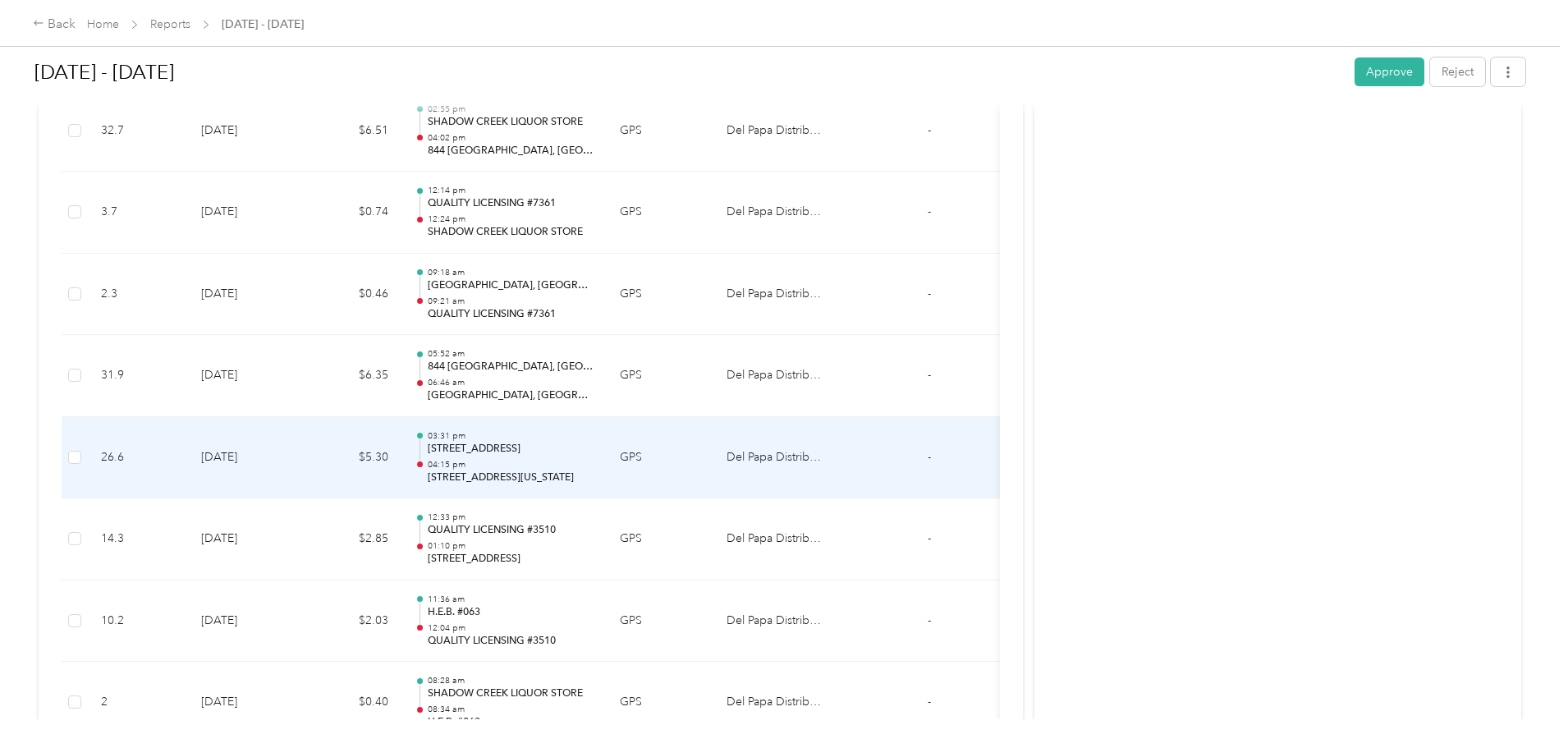
scroll to position [4230, 0]
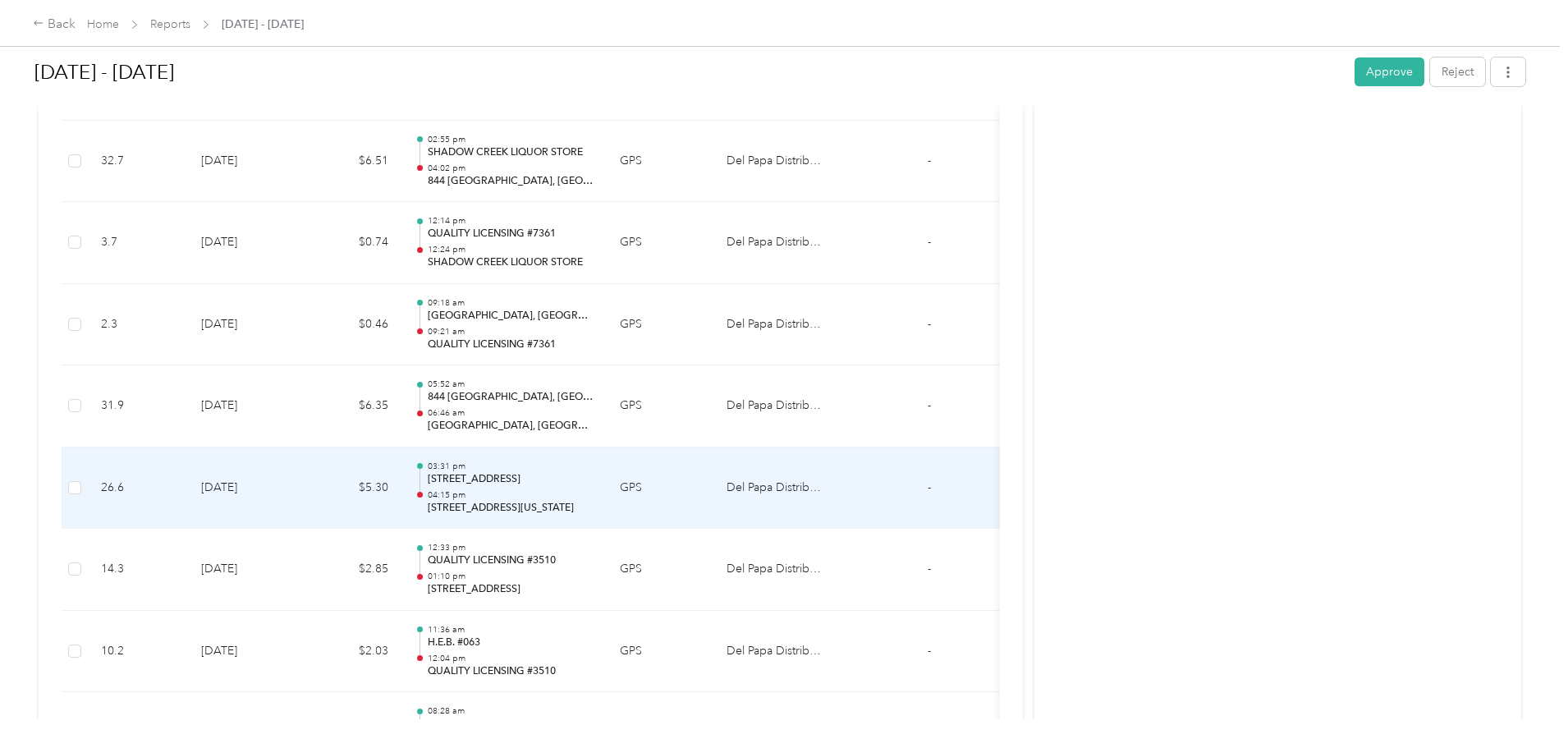
click at [594, 495] on p "04:15 pm" at bounding box center [511, 494] width 166 height 12
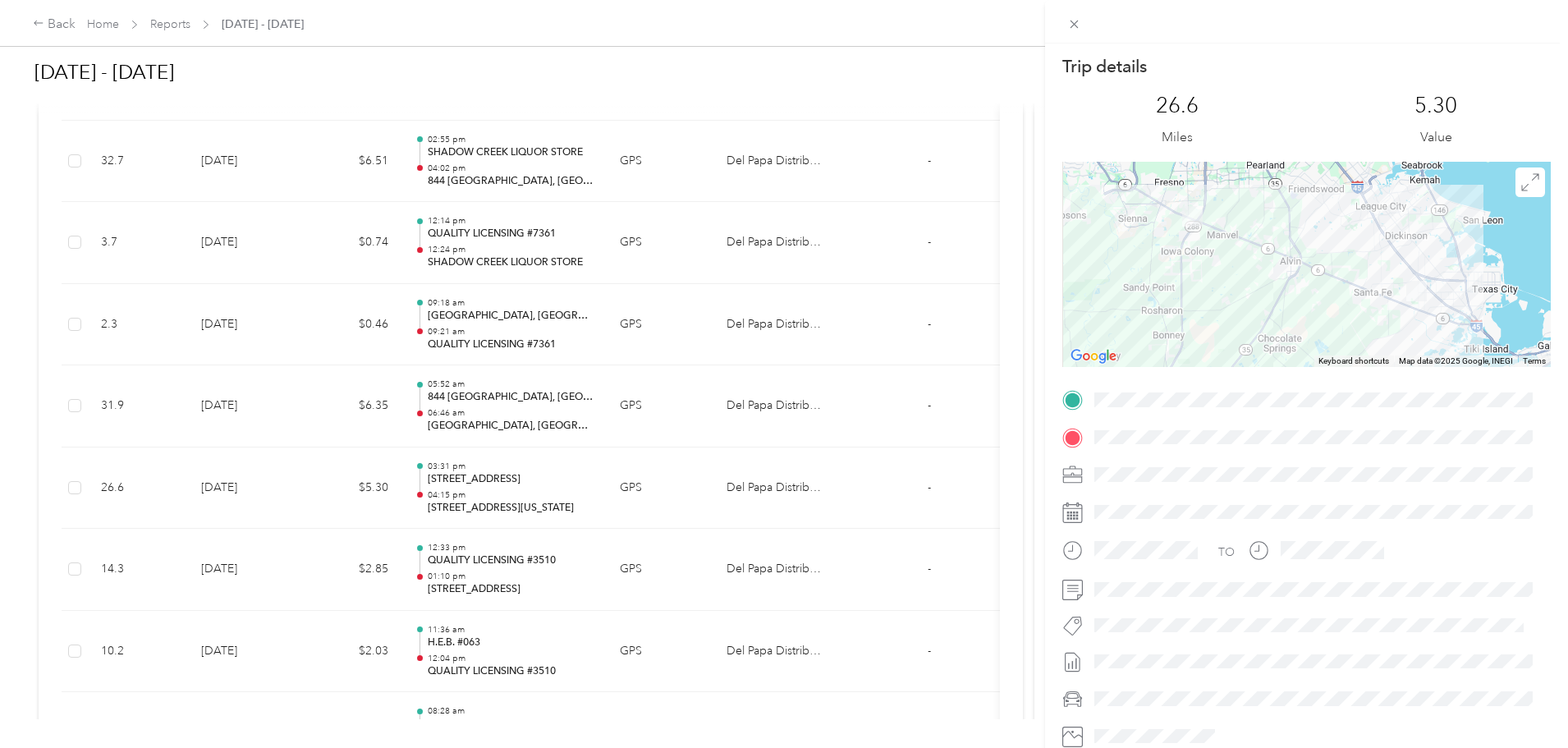
click at [689, 424] on div "Trip details This trip cannot be edited because it is either under review, appr…" at bounding box center [784, 374] width 1568 height 748
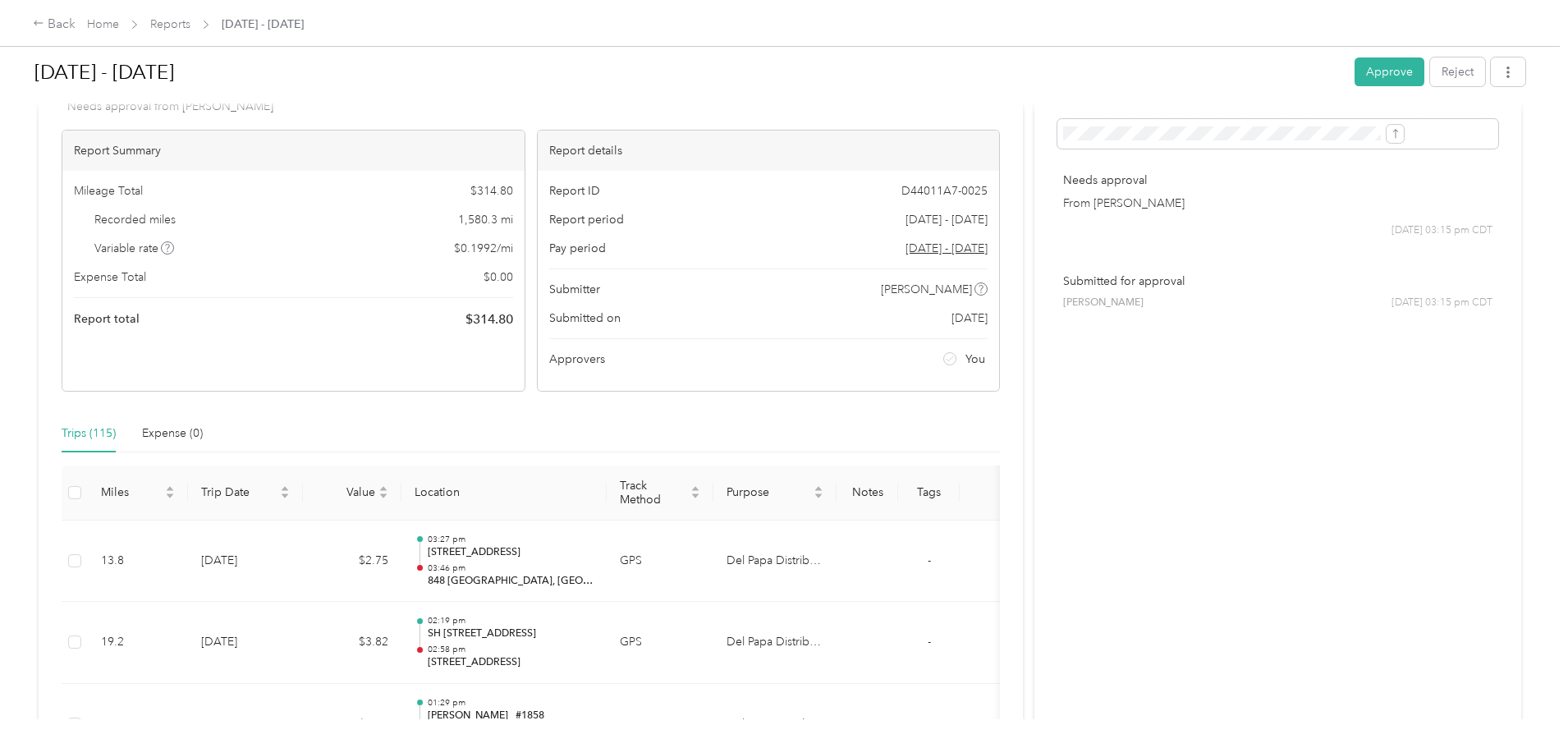
scroll to position [0, 0]
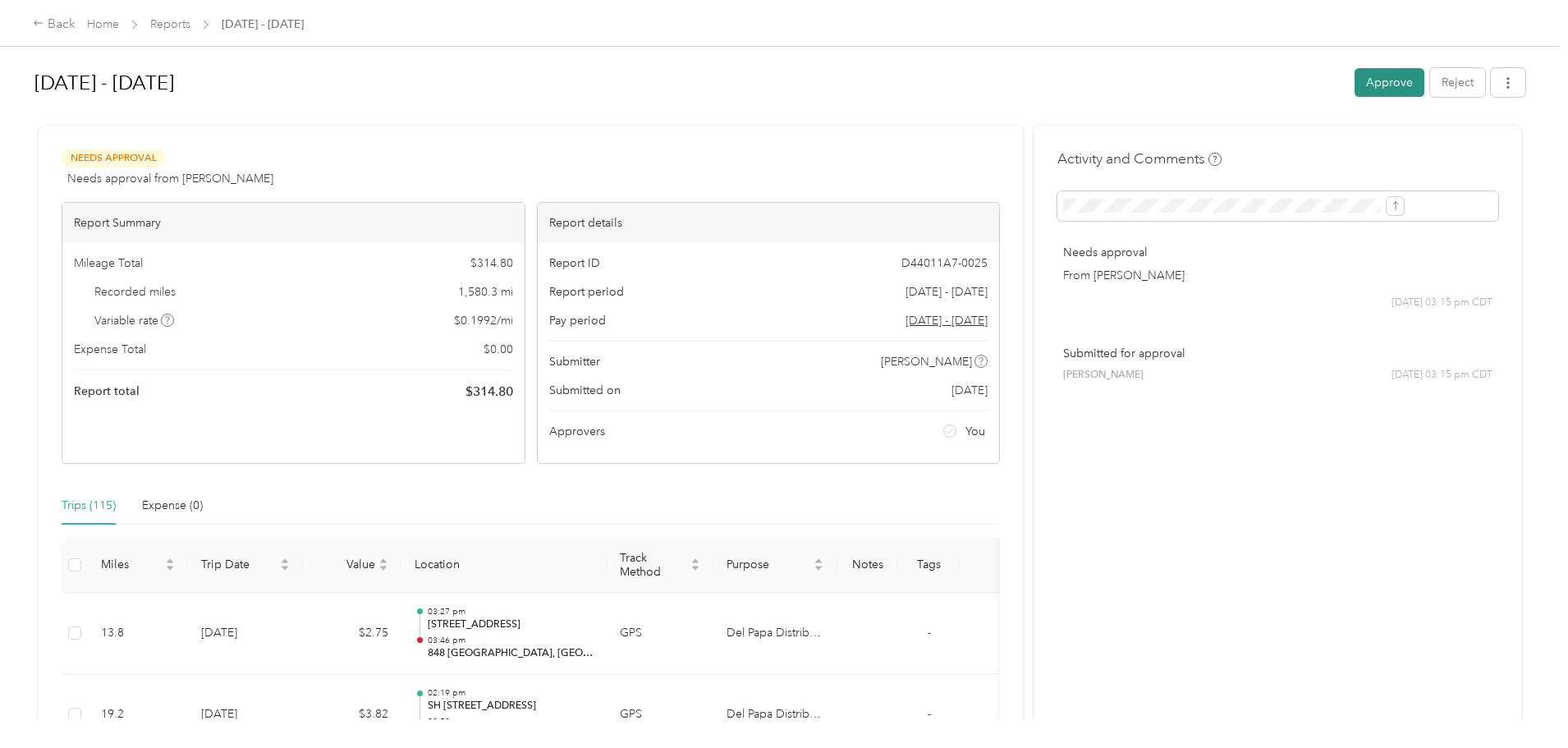
click at [1354, 79] on button "Approve" at bounding box center [1388, 83] width 69 height 29
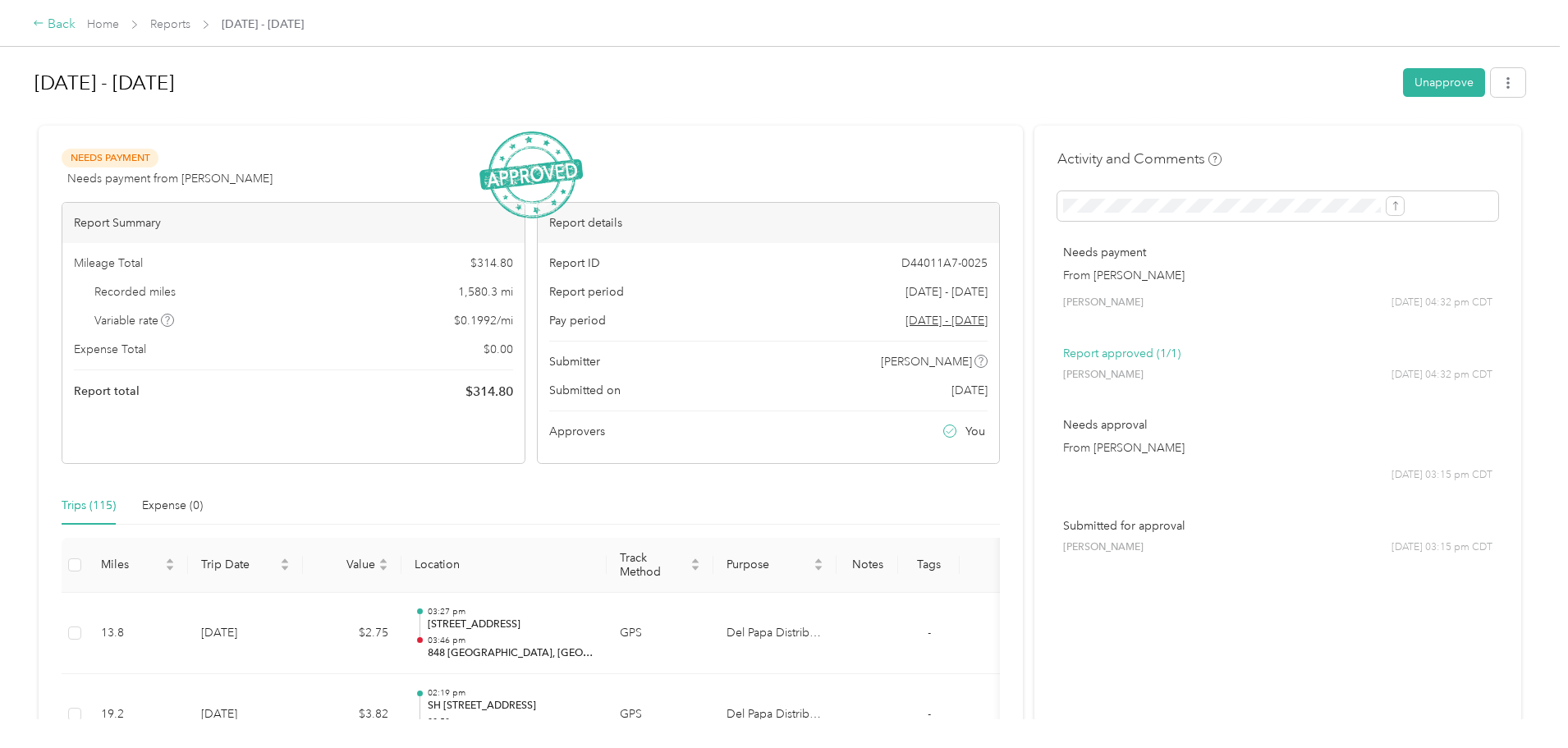
click at [76, 23] on div "Back" at bounding box center [53, 24] width 42 height 20
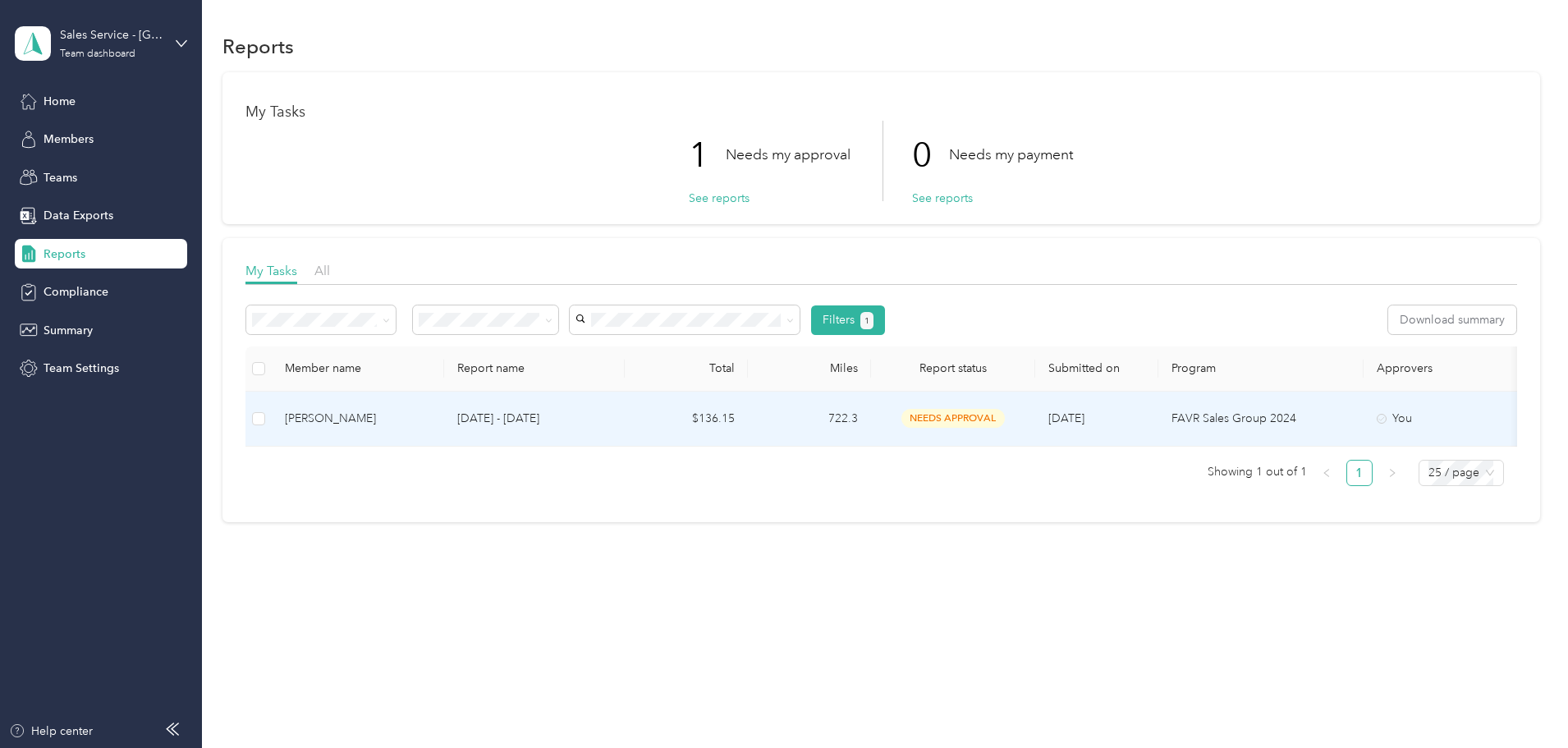
click at [431, 419] on div "[PERSON_NAME]" at bounding box center [358, 419] width 146 height 18
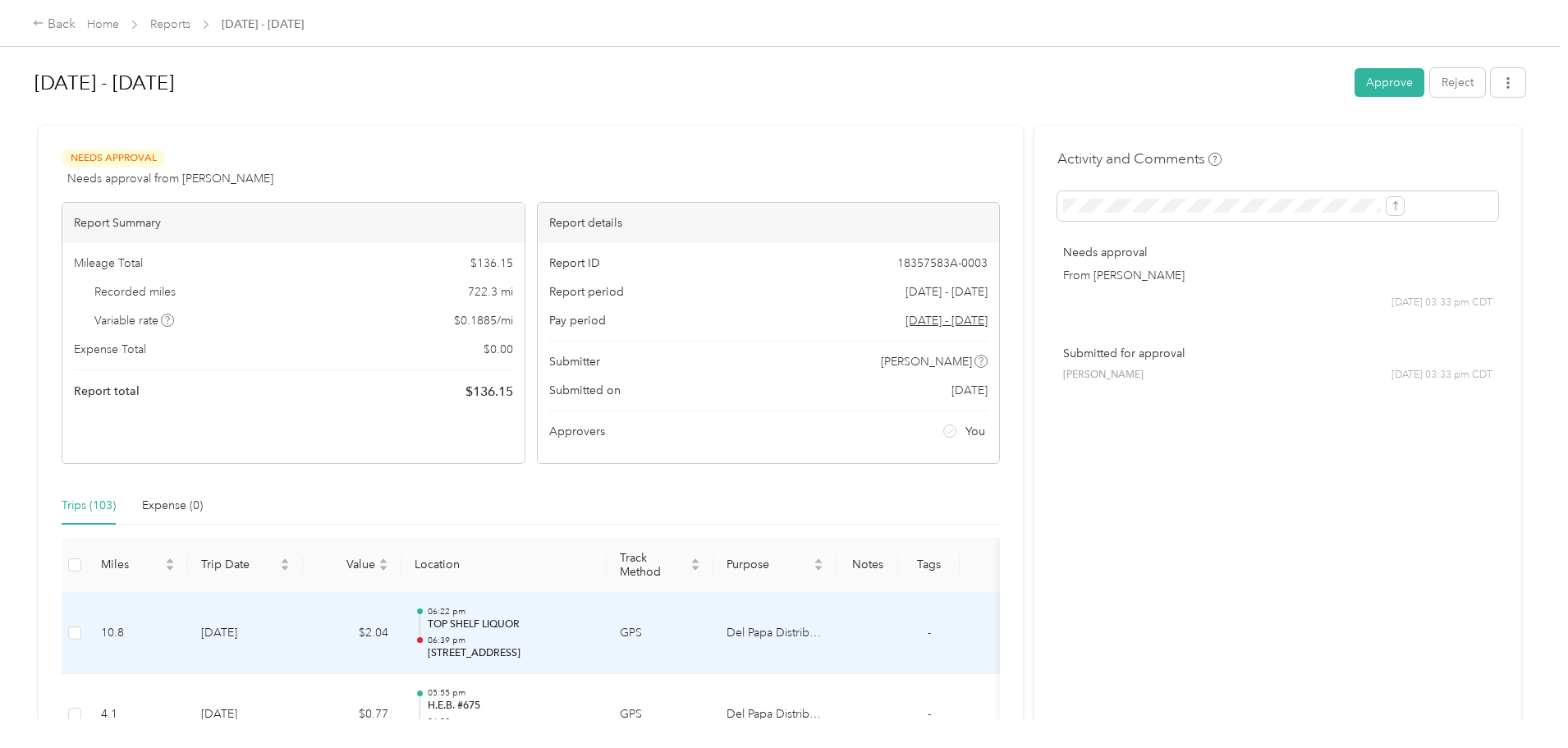
click at [594, 626] on p "TOP SHELF LIQUOR" at bounding box center [511, 624] width 166 height 14
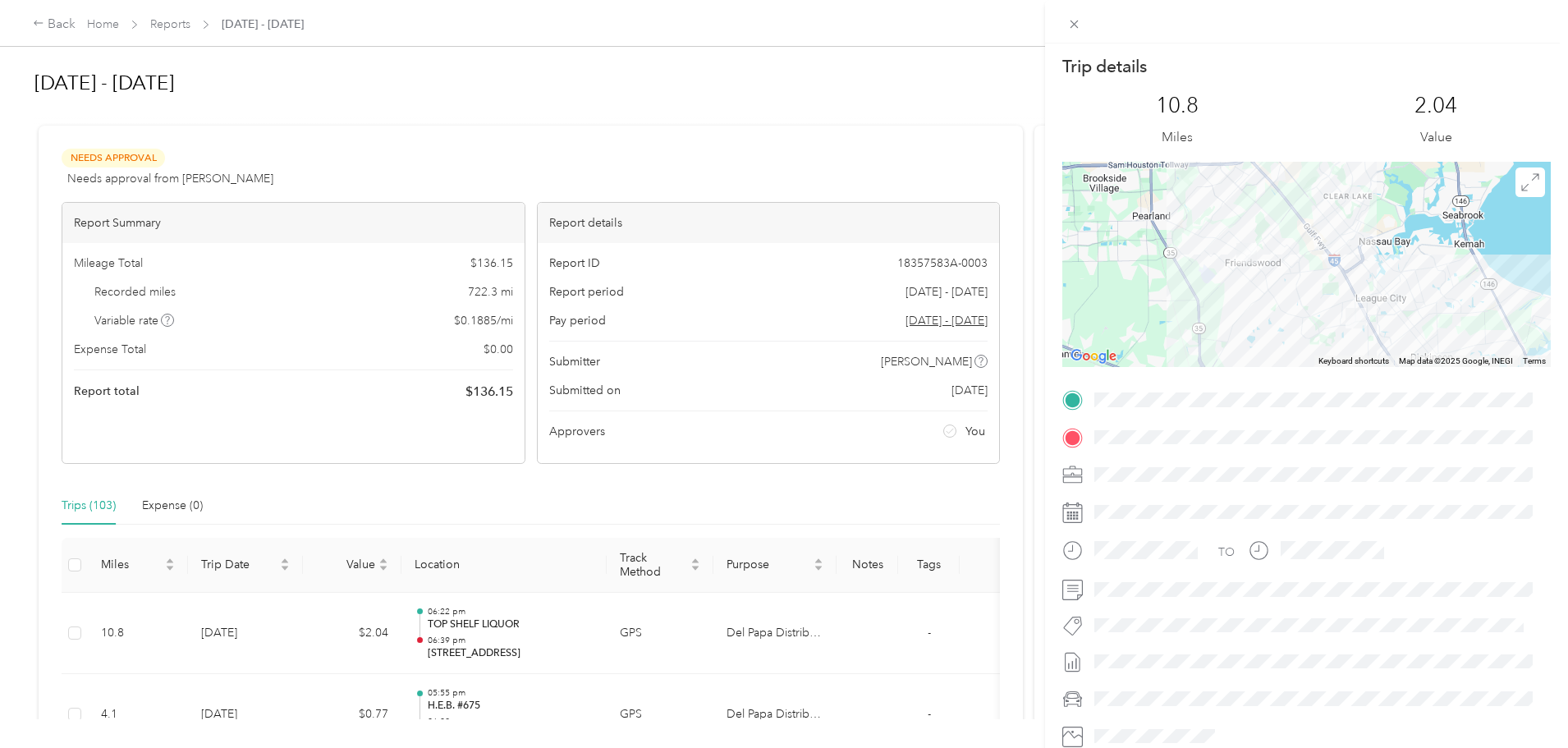
click at [682, 653] on div "Trip details This trip cannot be edited because it is either under review, appr…" at bounding box center [784, 374] width 1568 height 748
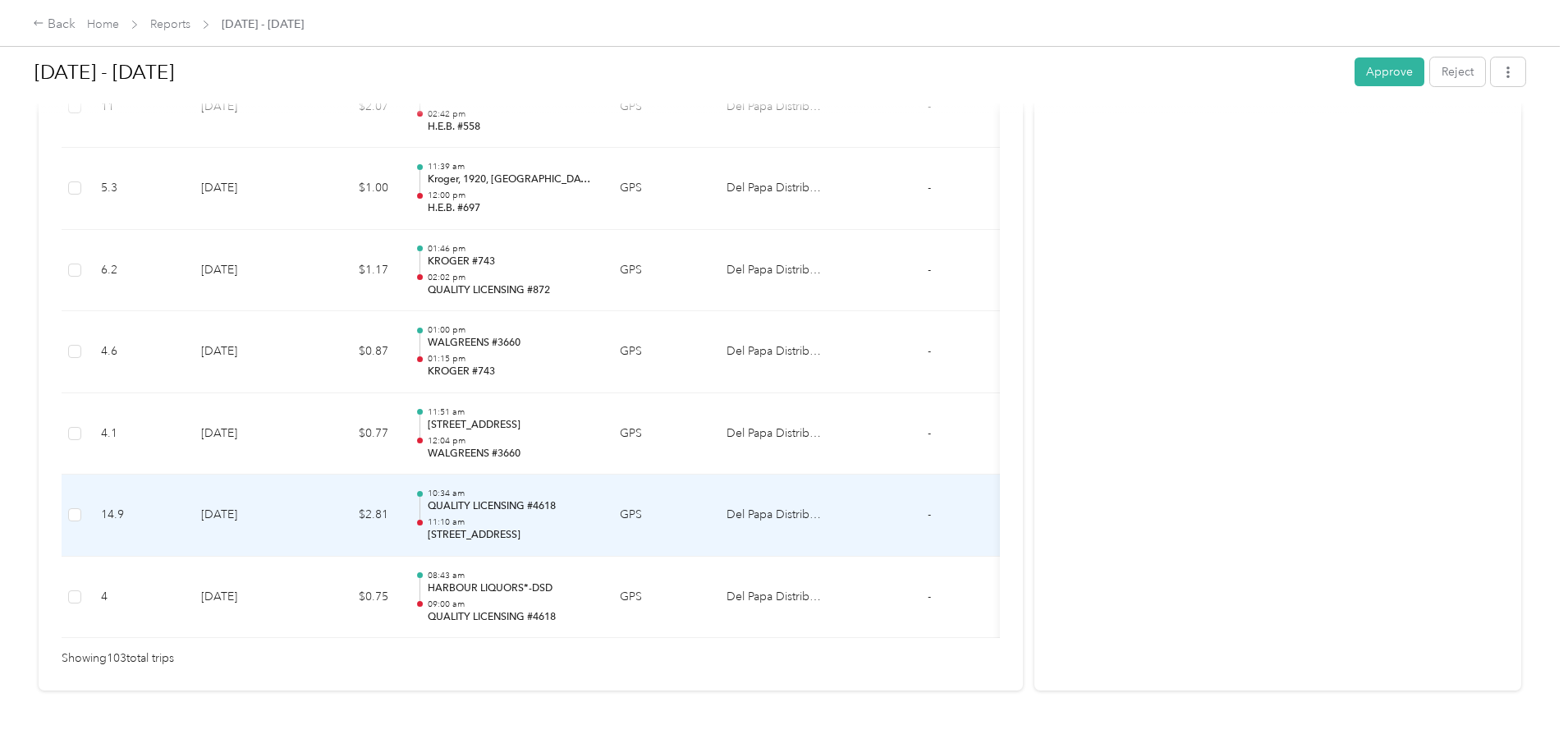
scroll to position [8340, 0]
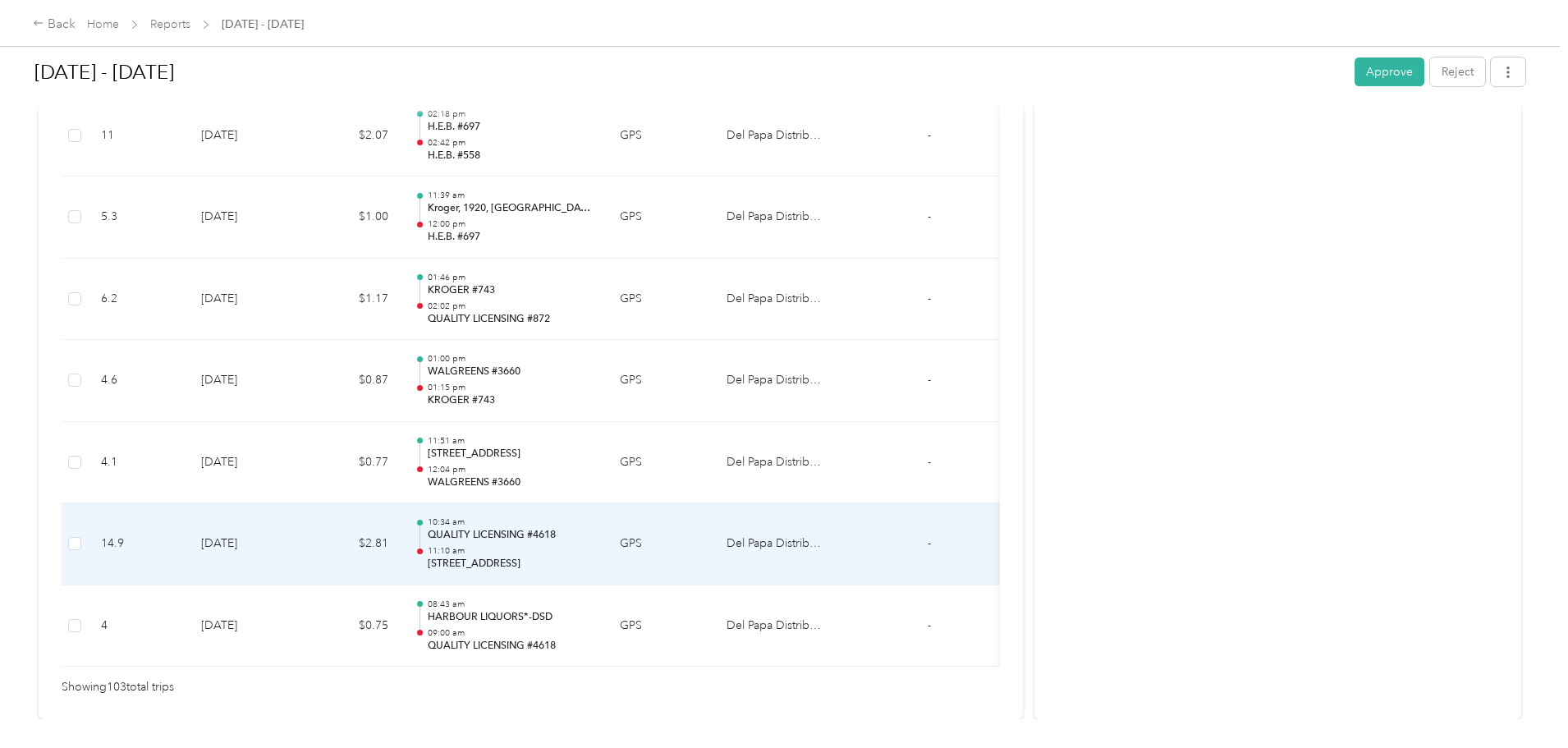
click at [594, 545] on p "11:10 am" at bounding box center [511, 550] width 166 height 12
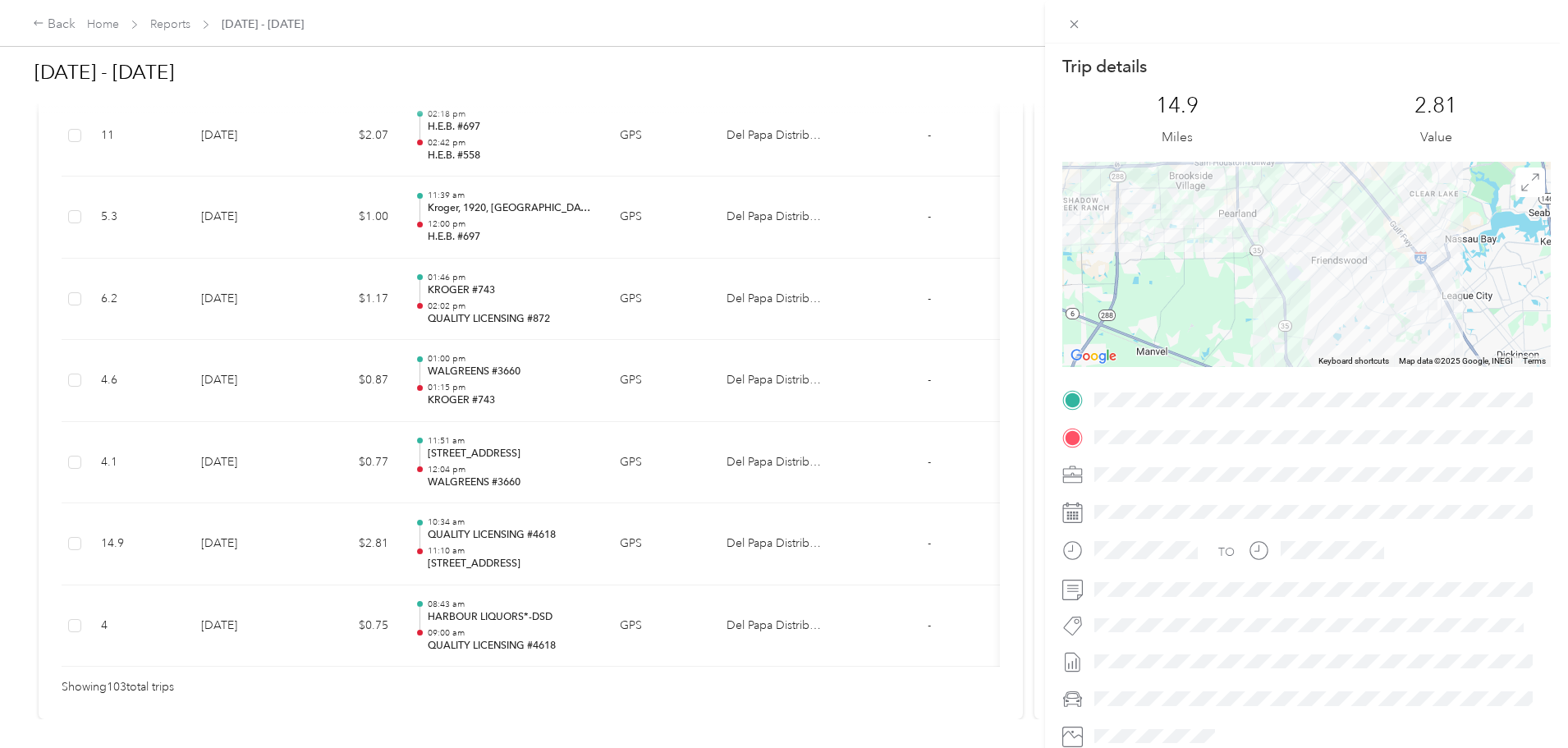
click at [680, 501] on div "Trip details This trip cannot be edited because it is either under review, appr…" at bounding box center [784, 374] width 1568 height 748
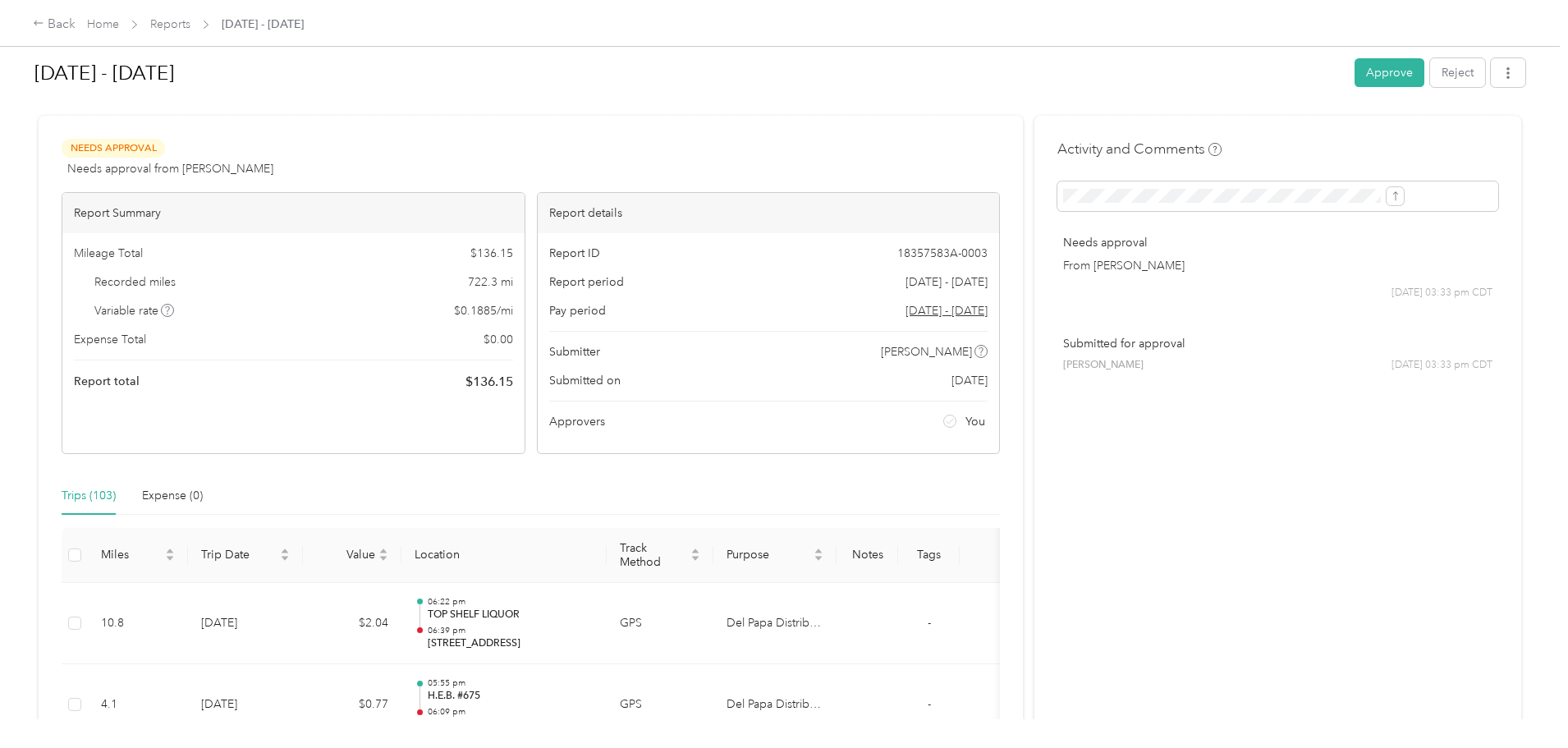
scroll to position [0, 0]
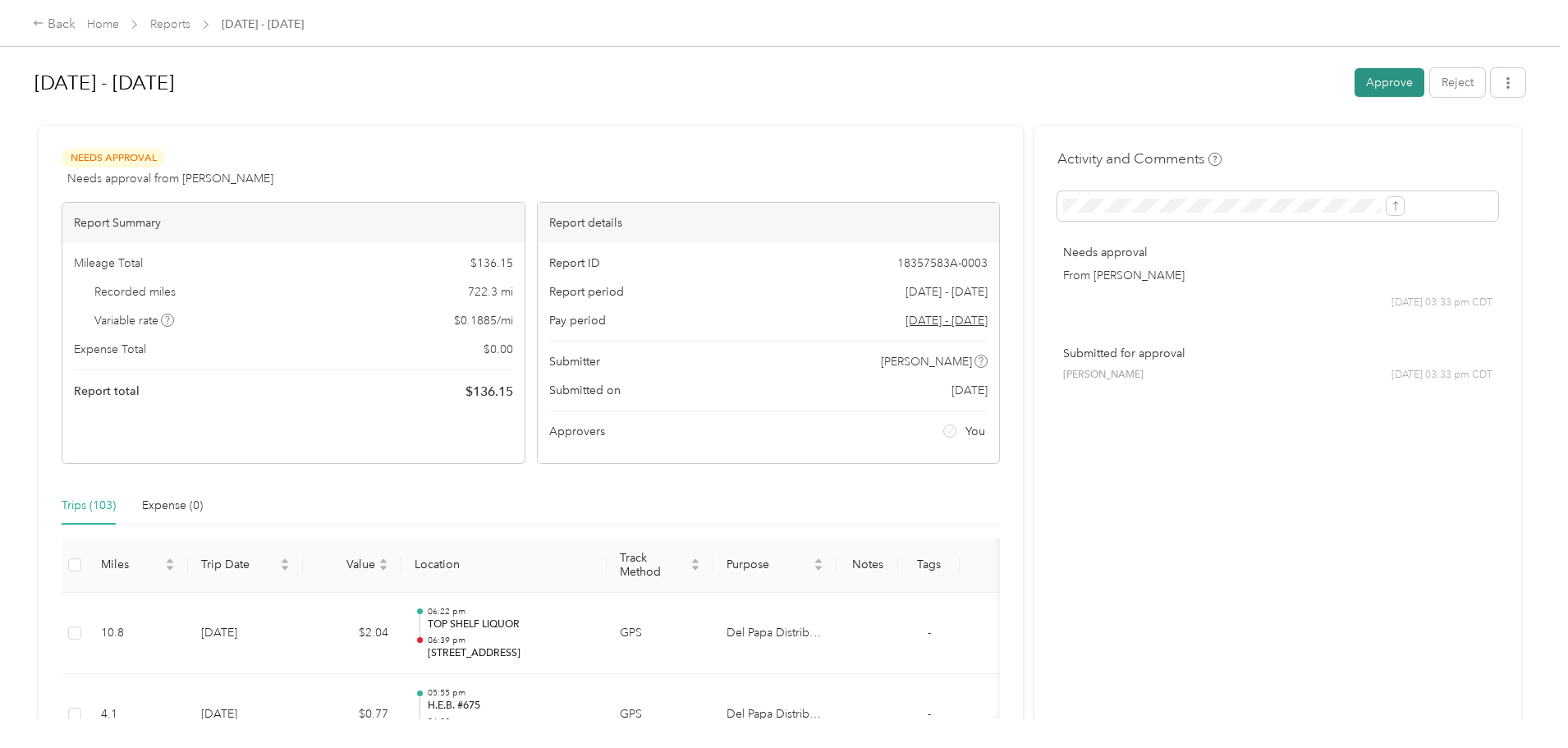
click at [1354, 84] on button "Approve" at bounding box center [1388, 83] width 69 height 29
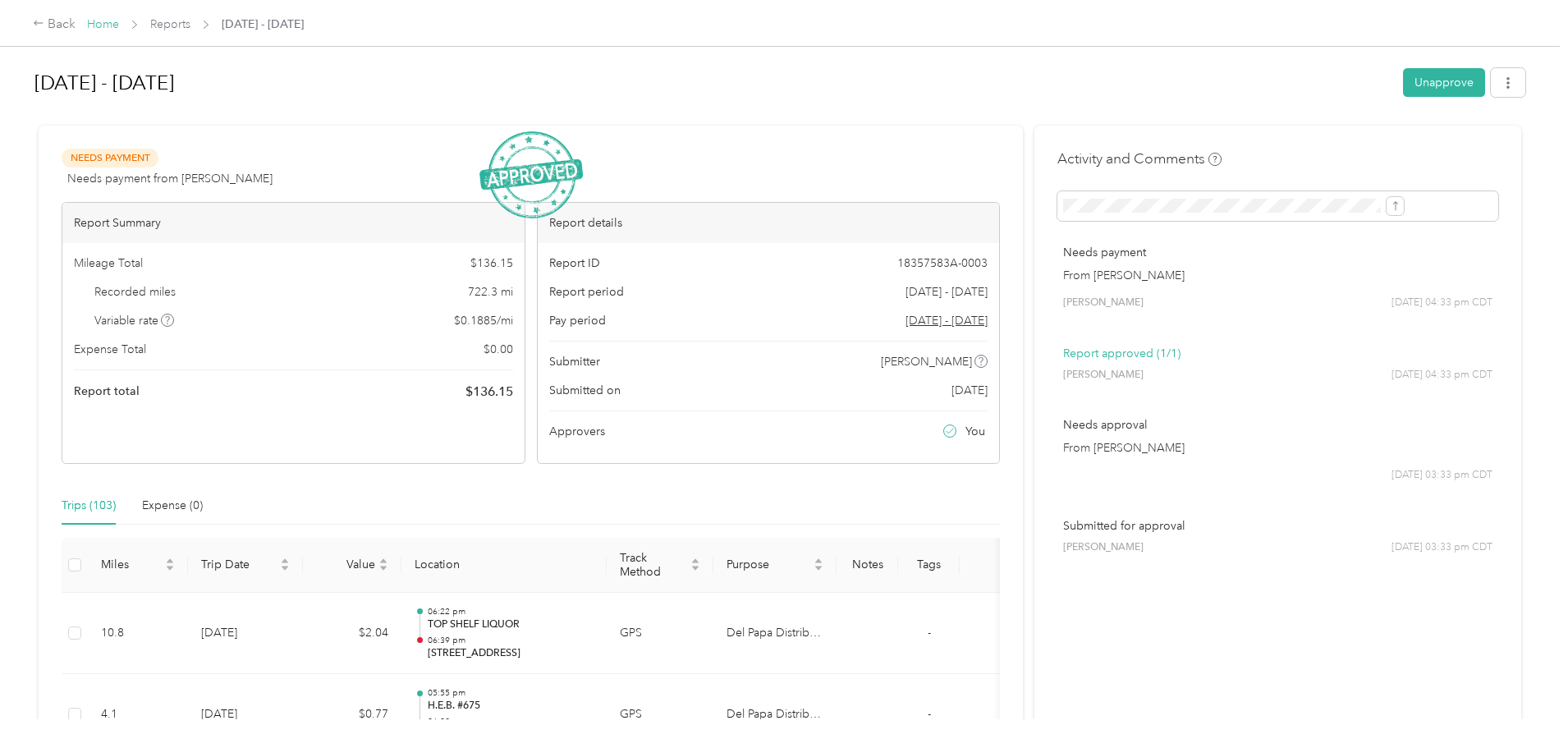
click at [119, 23] on link "Home" at bounding box center [102, 23] width 32 height 14
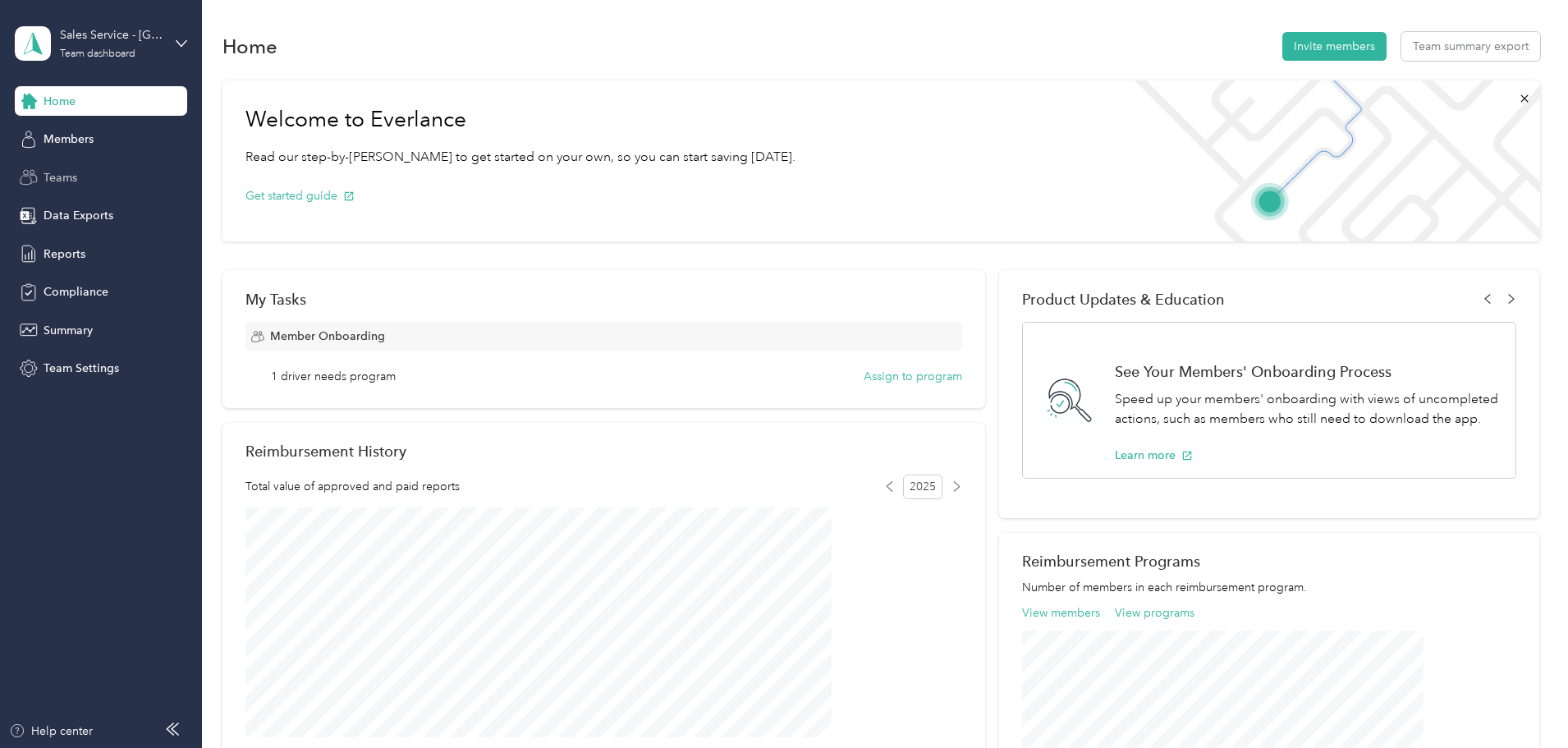
click at [60, 180] on span "Teams" at bounding box center [60, 177] width 33 height 17
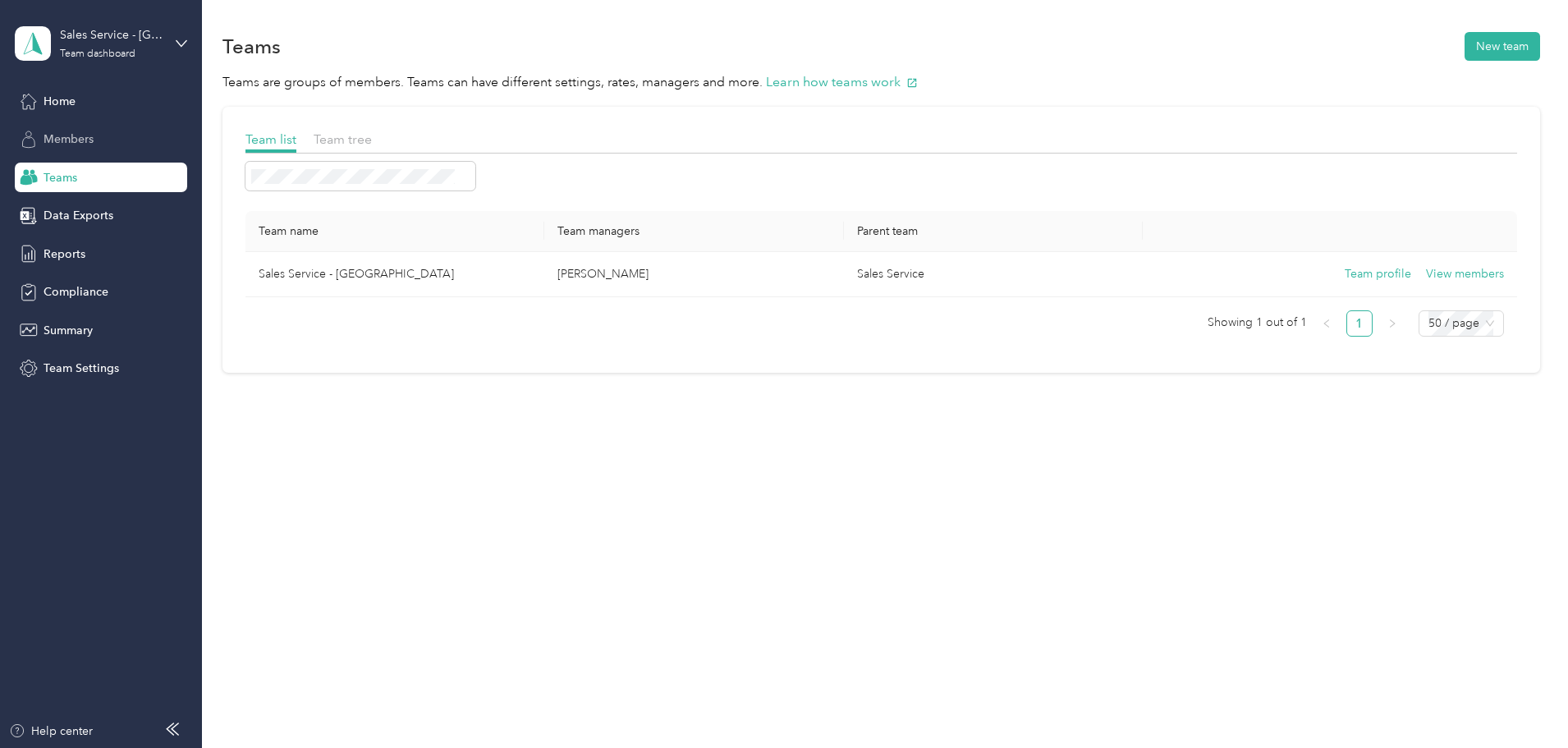
click at [57, 142] on span "Members" at bounding box center [69, 139] width 51 height 17
